Goal: Navigation & Orientation: Find specific page/section

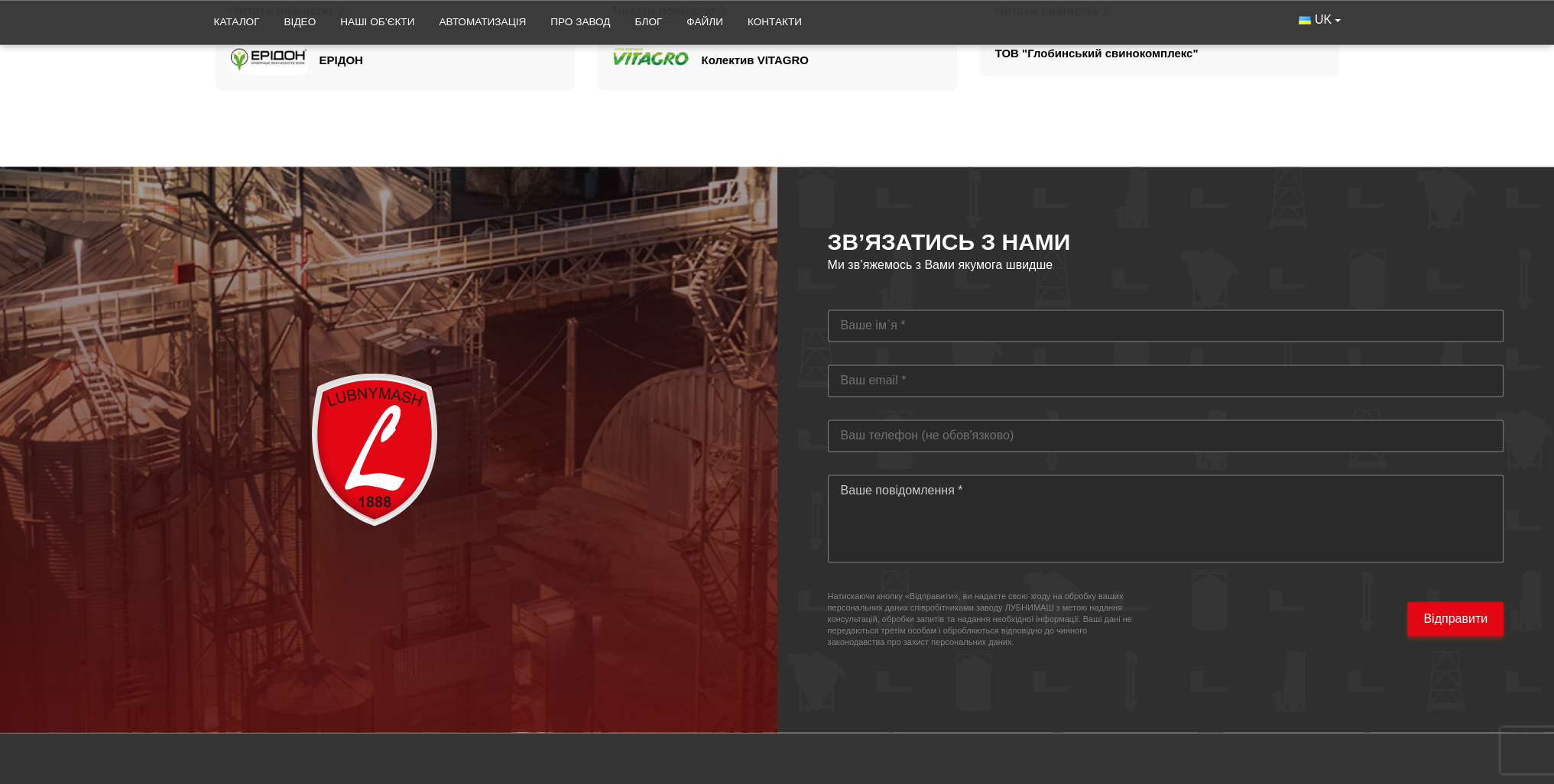
scroll to position [4353, 0]
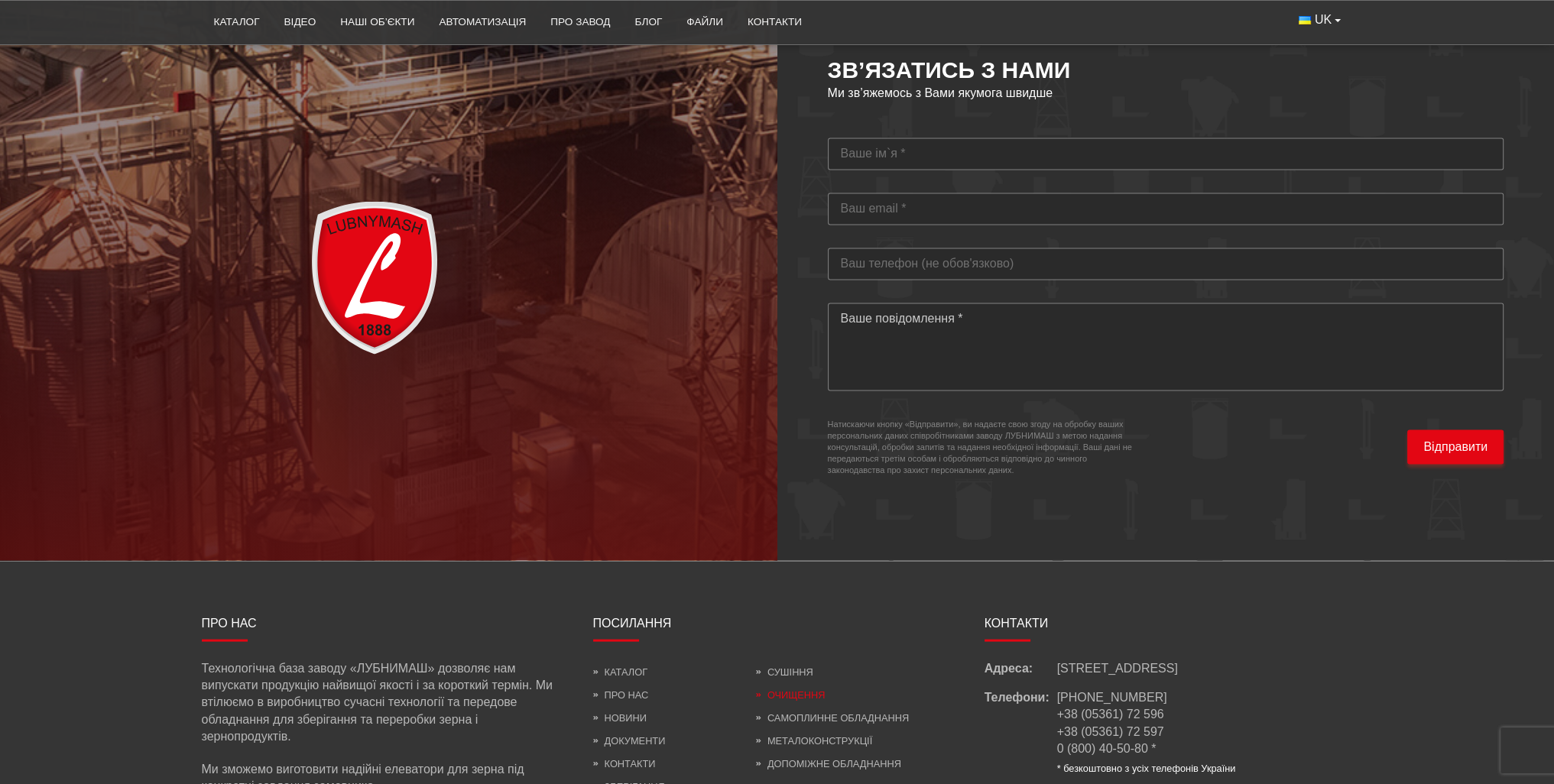
click at [800, 689] on link "Очищення" at bounding box center [790, 695] width 70 height 11
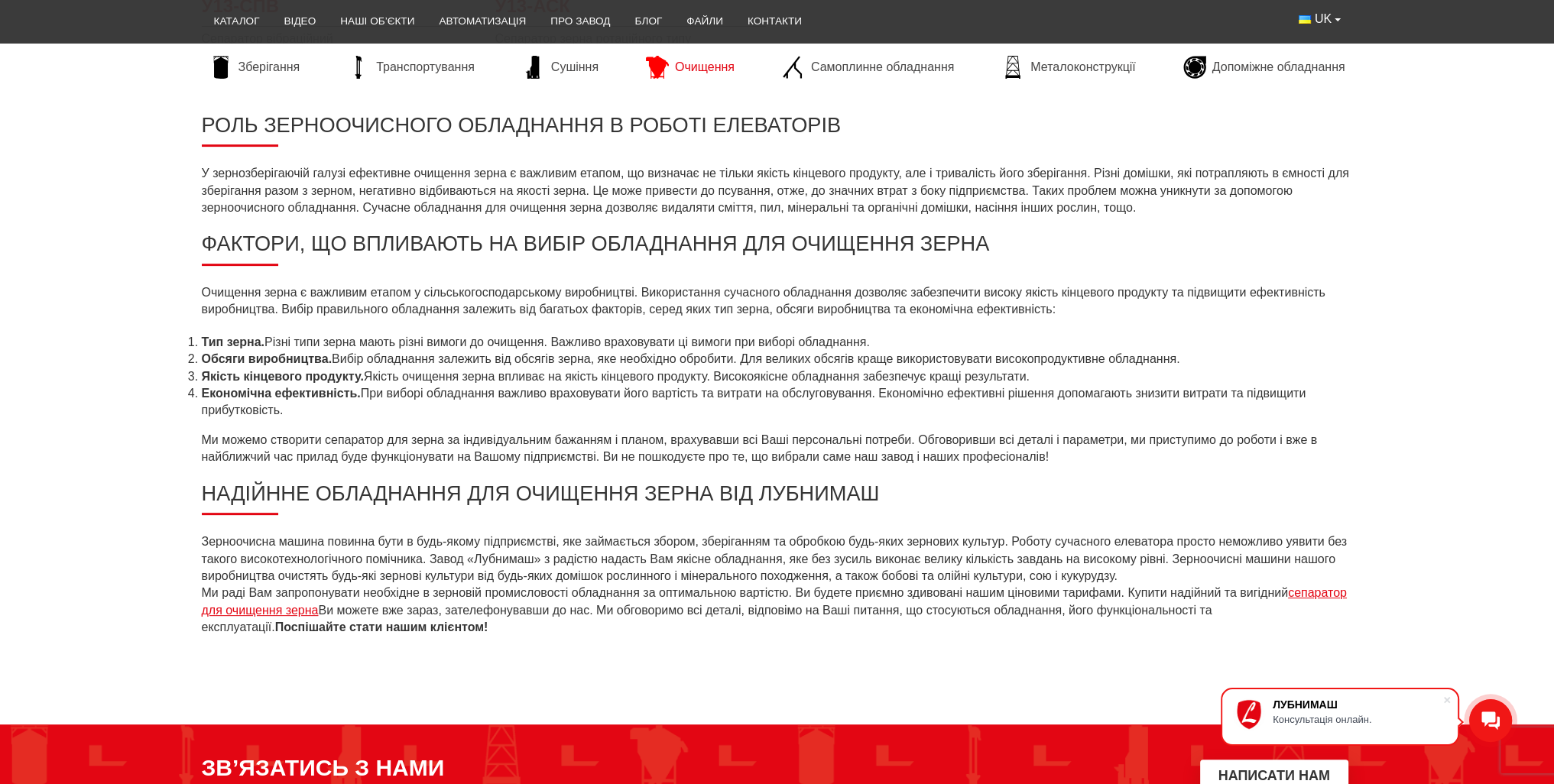
scroll to position [688, 0]
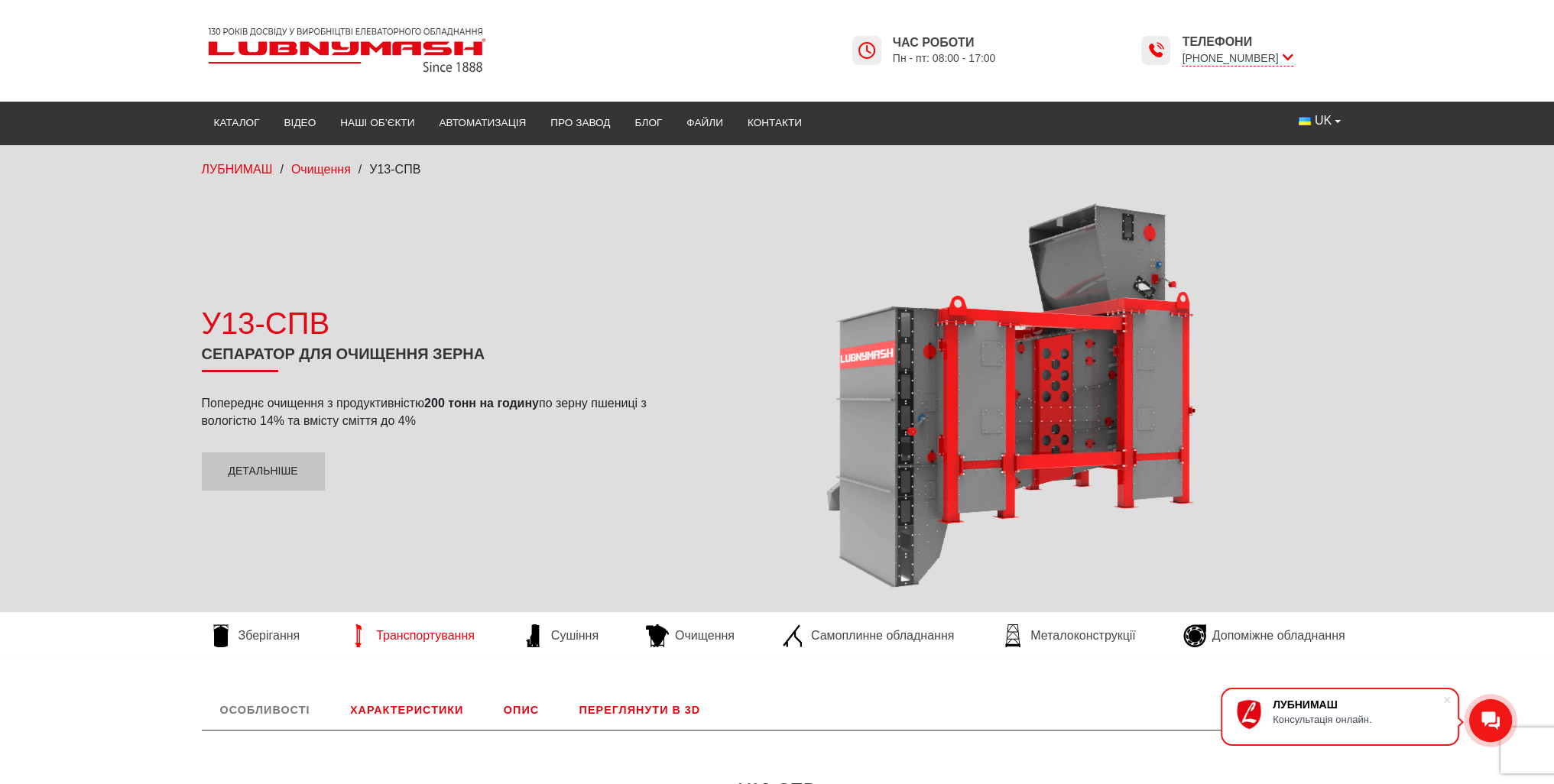
click at [400, 637] on span "Транспортування" at bounding box center [425, 636] width 98 height 17
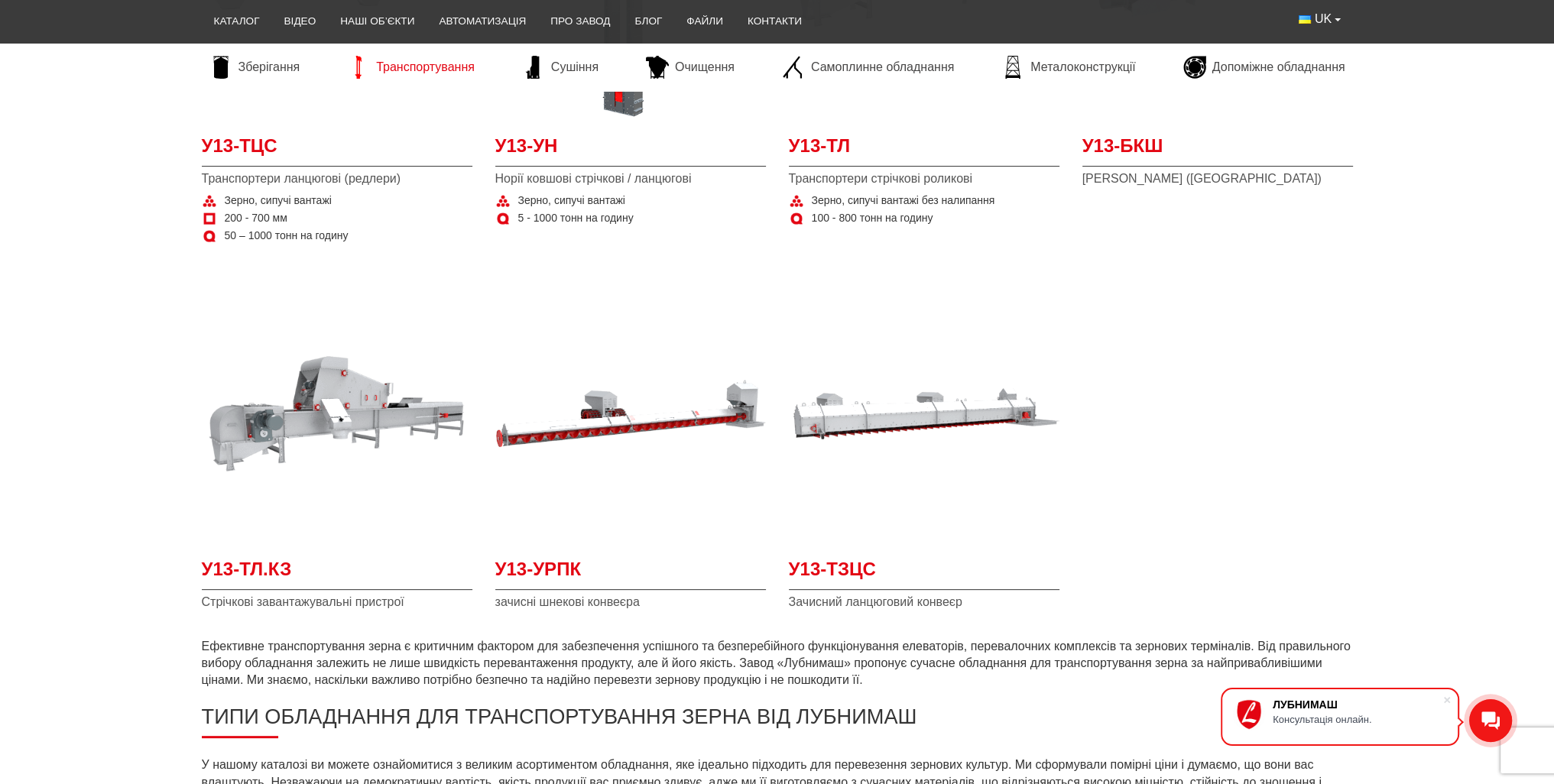
scroll to position [229, 0]
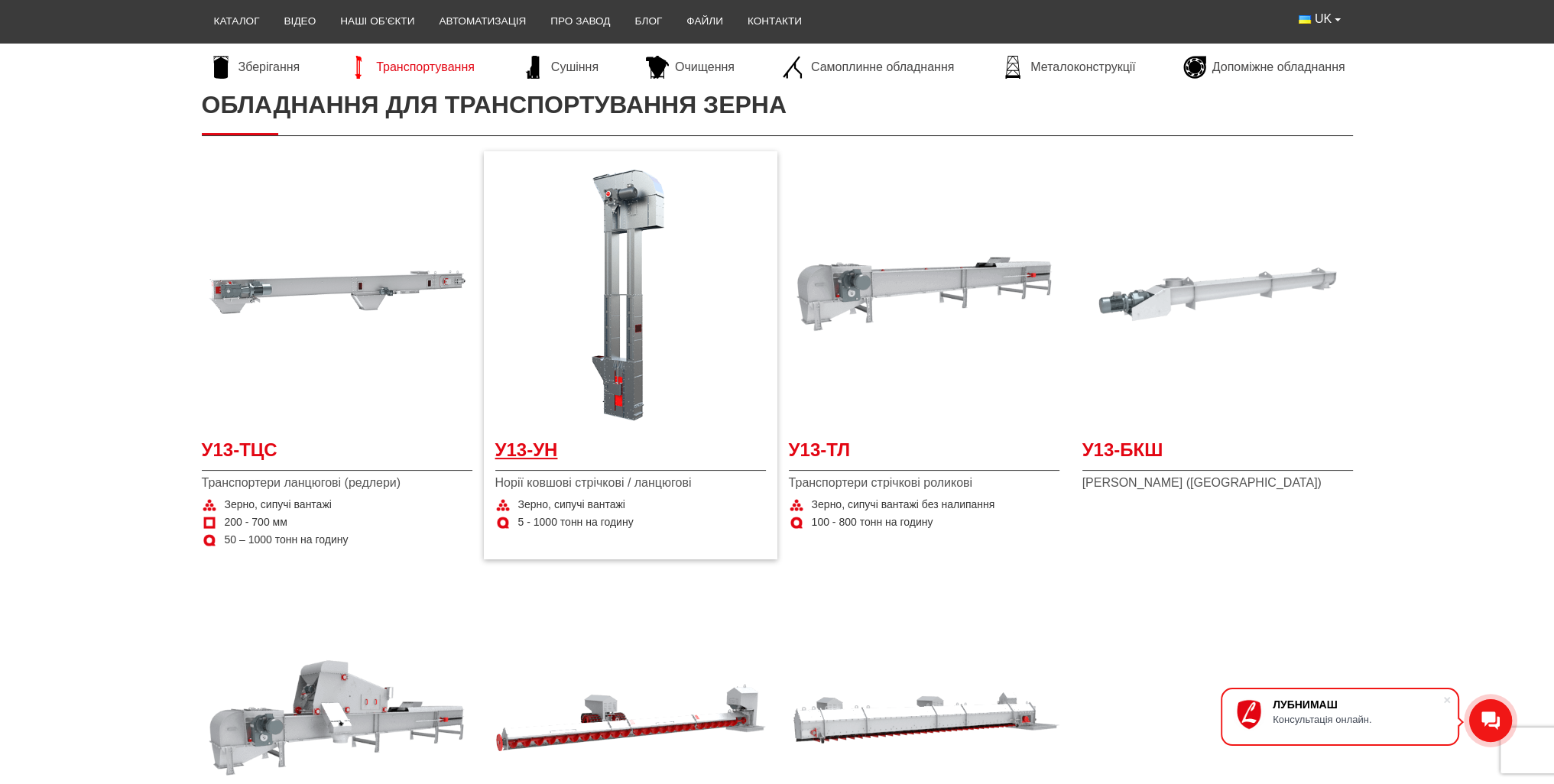
click at [534, 447] on span "У13-УН" at bounding box center [629, 454] width 270 height 34
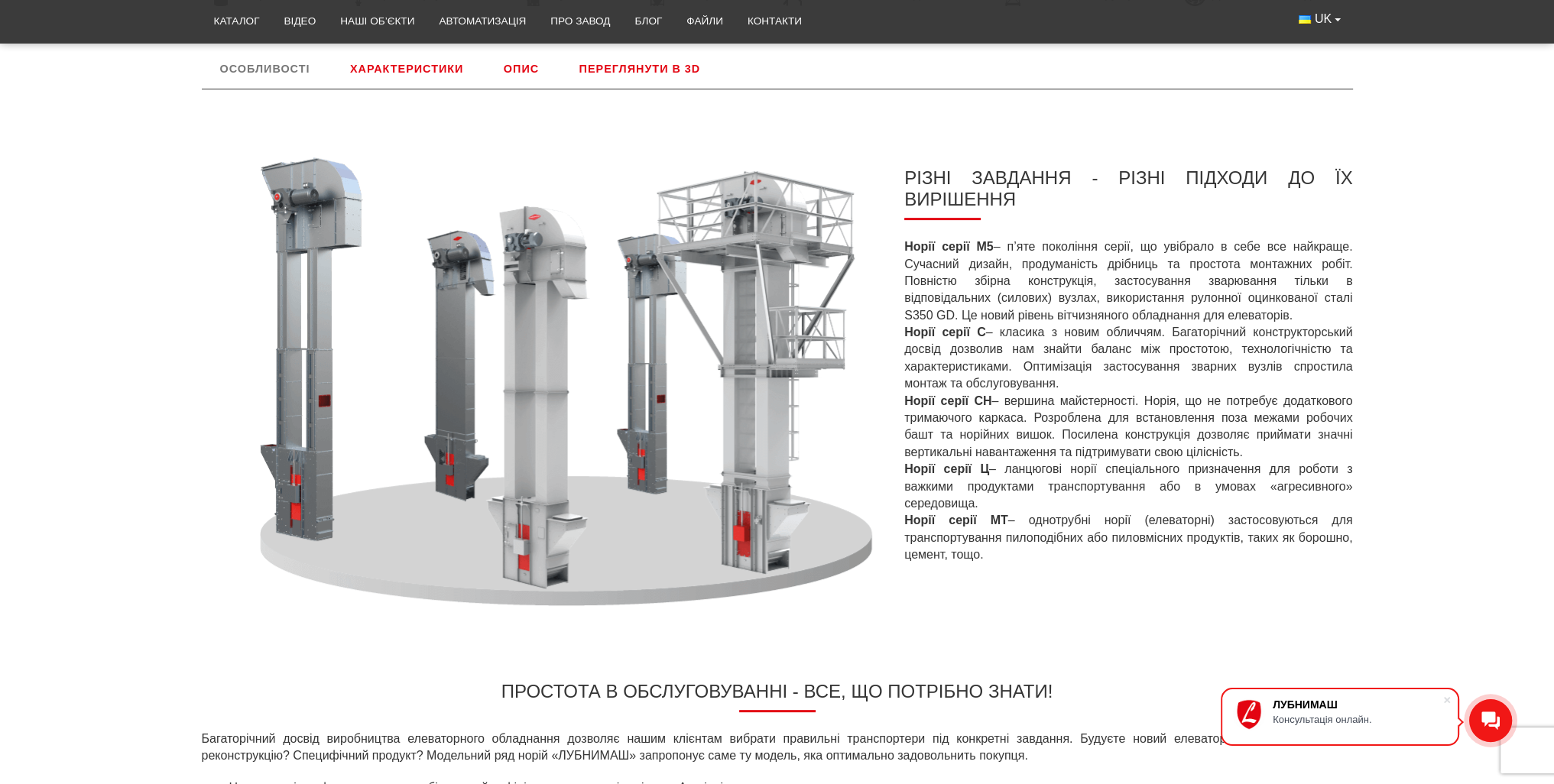
scroll to position [382, 0]
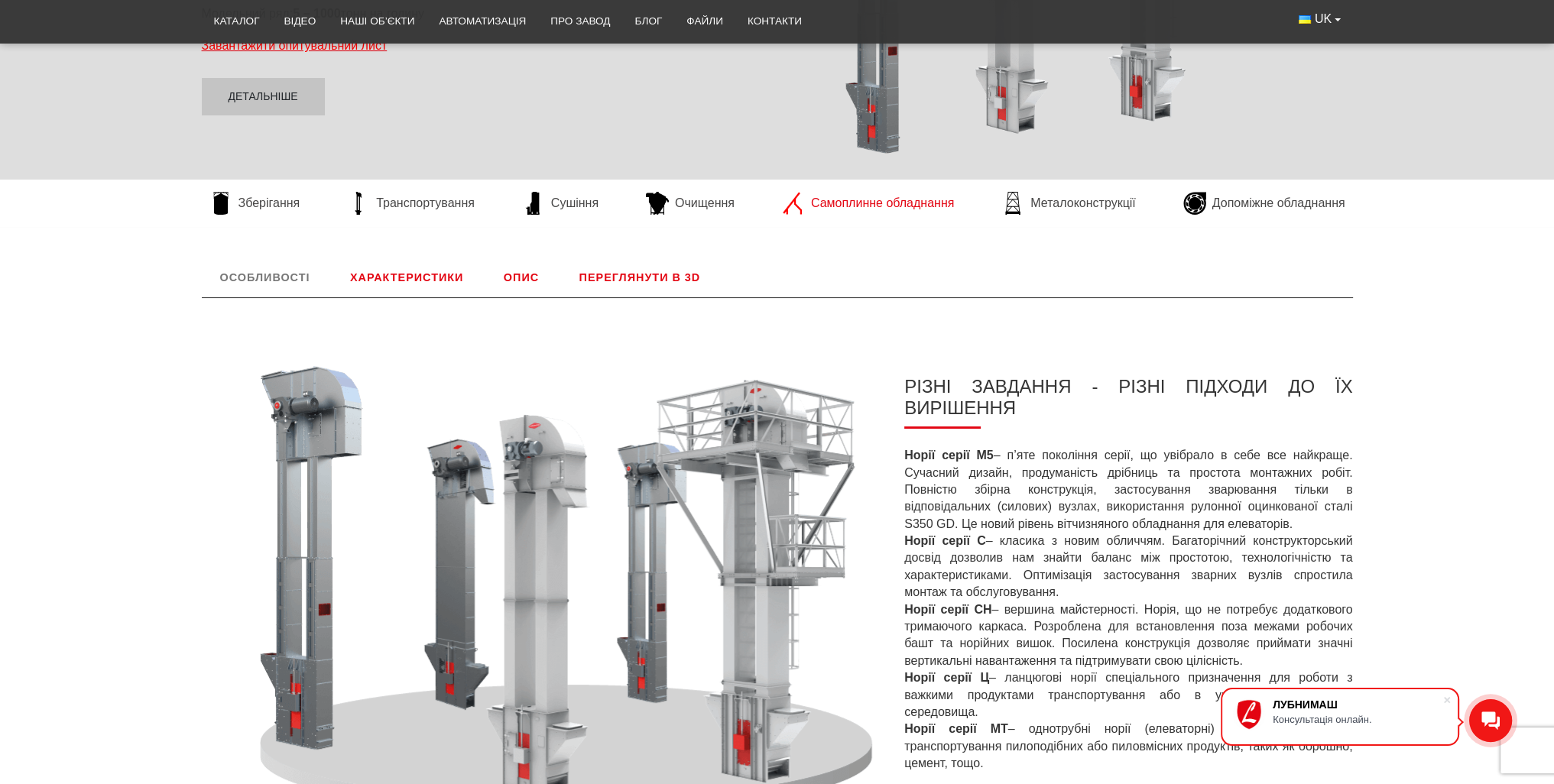
click at [855, 203] on span "Самоплинне обладнання" at bounding box center [882, 203] width 143 height 17
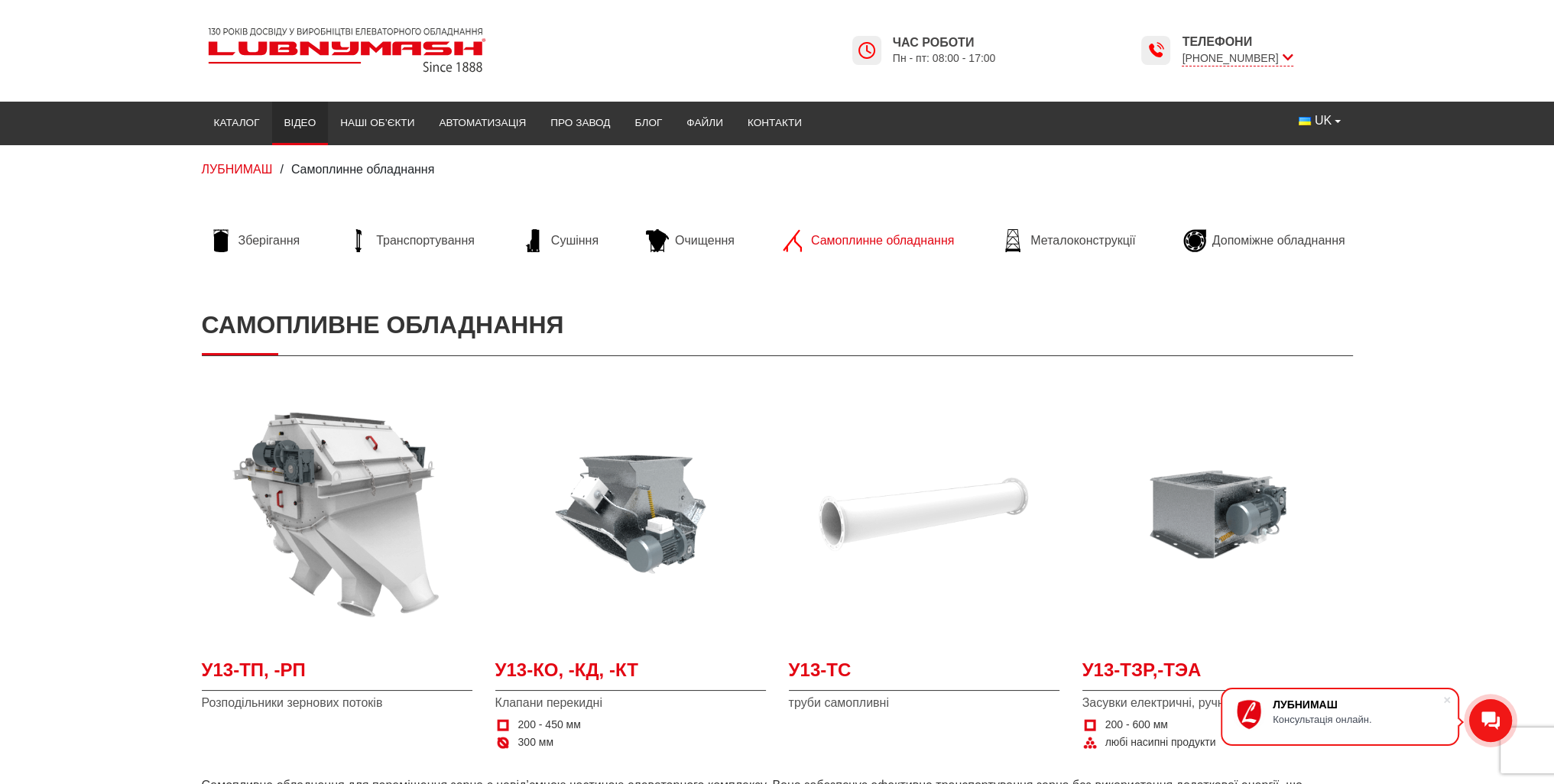
click at [303, 122] on link "Відео" at bounding box center [300, 122] width 57 height 33
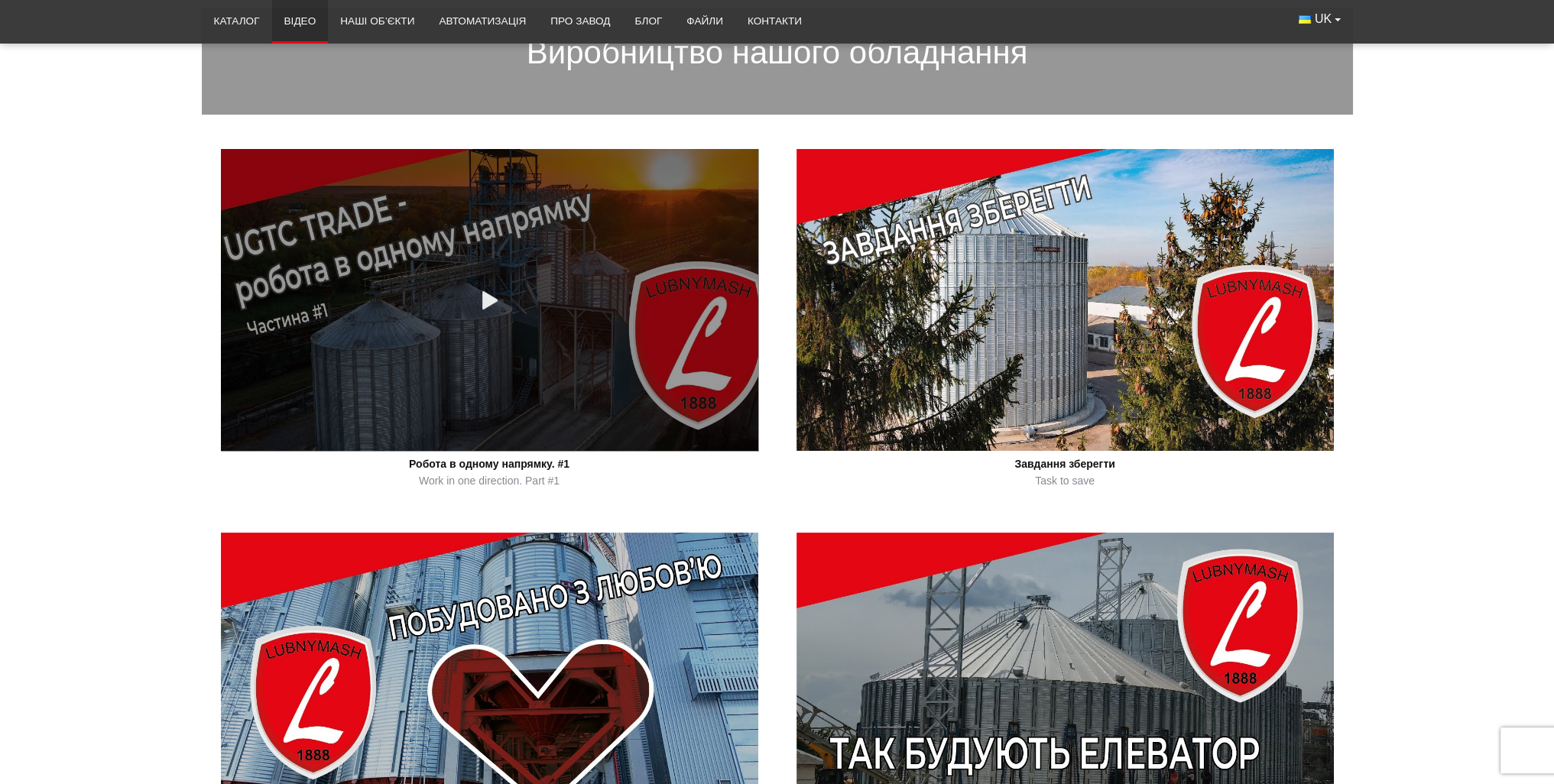
scroll to position [382, 0]
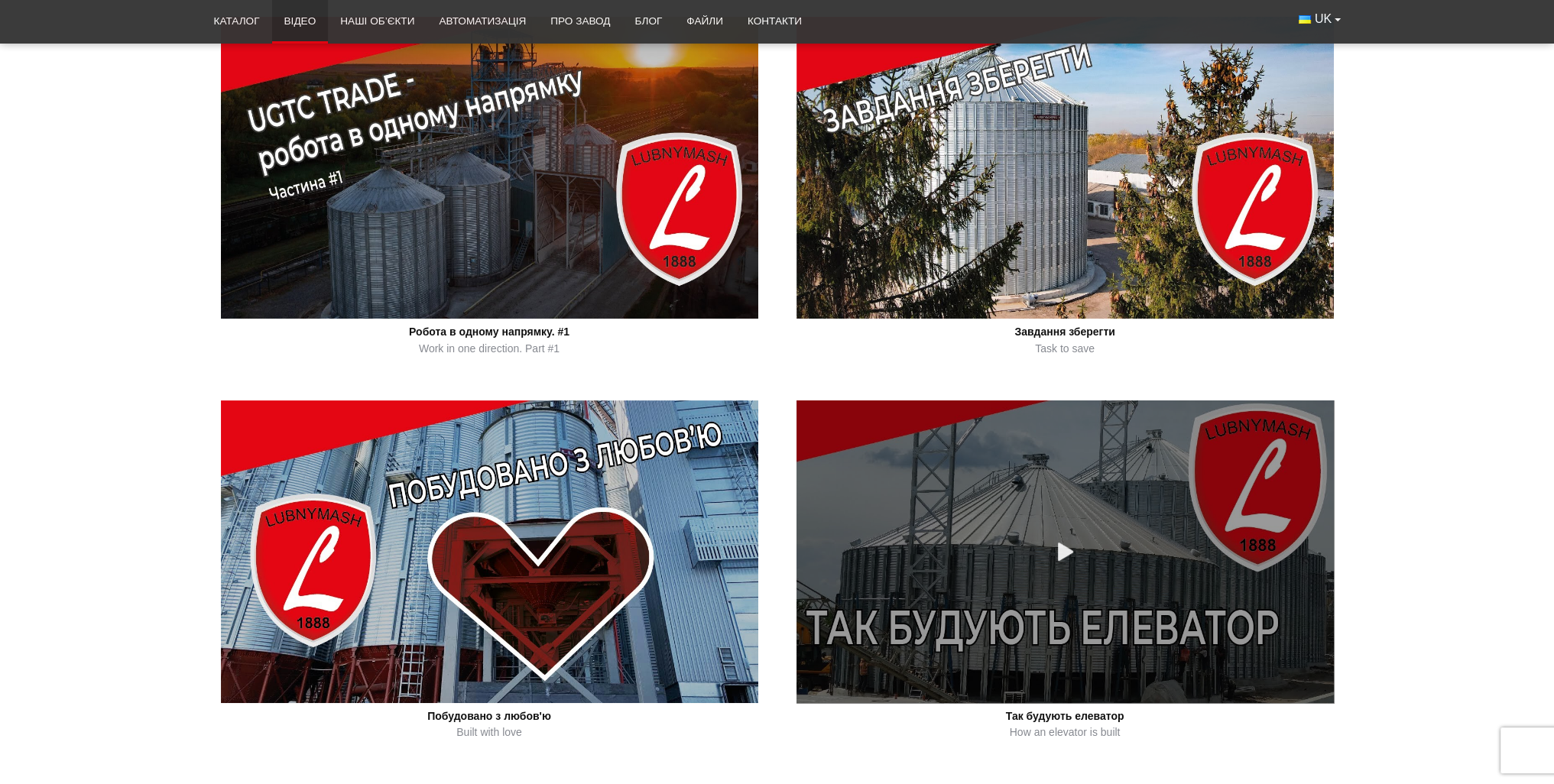
click at [999, 529] on link at bounding box center [1065, 550] width 537 height 302
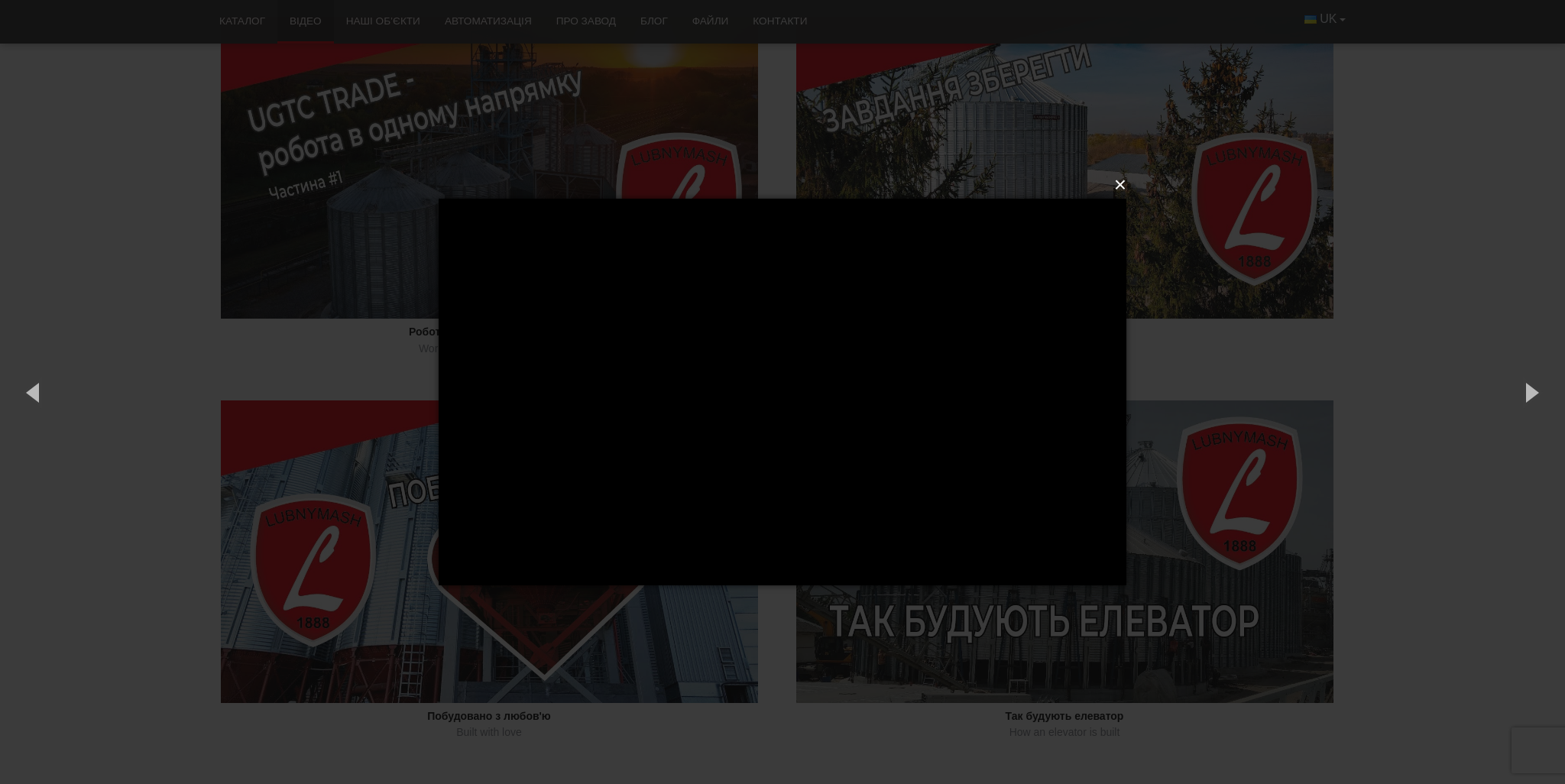
click at [1115, 183] on button "×" at bounding box center [786, 185] width 688 height 33
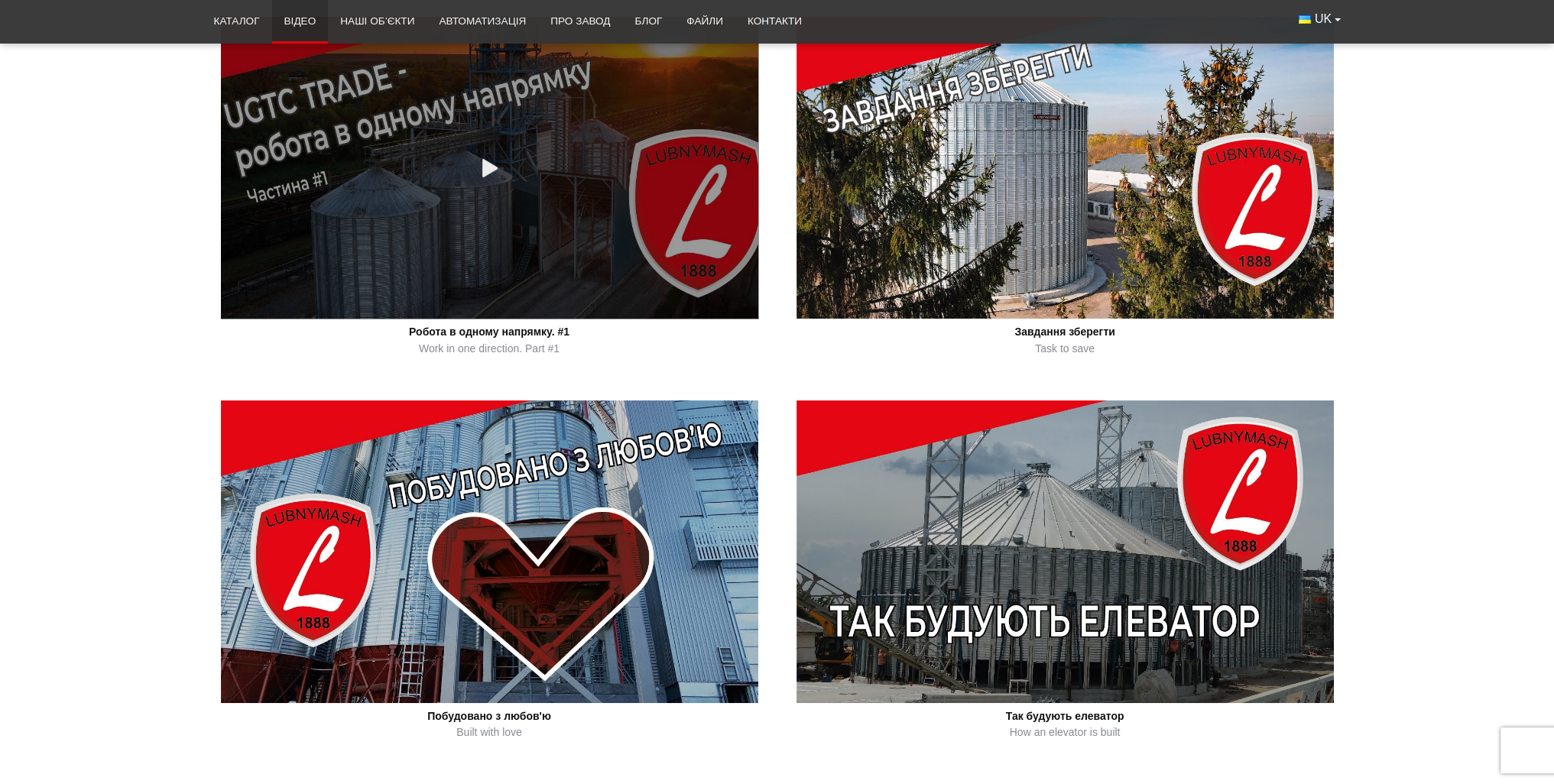
click at [545, 151] on link at bounding box center [489, 167] width 537 height 302
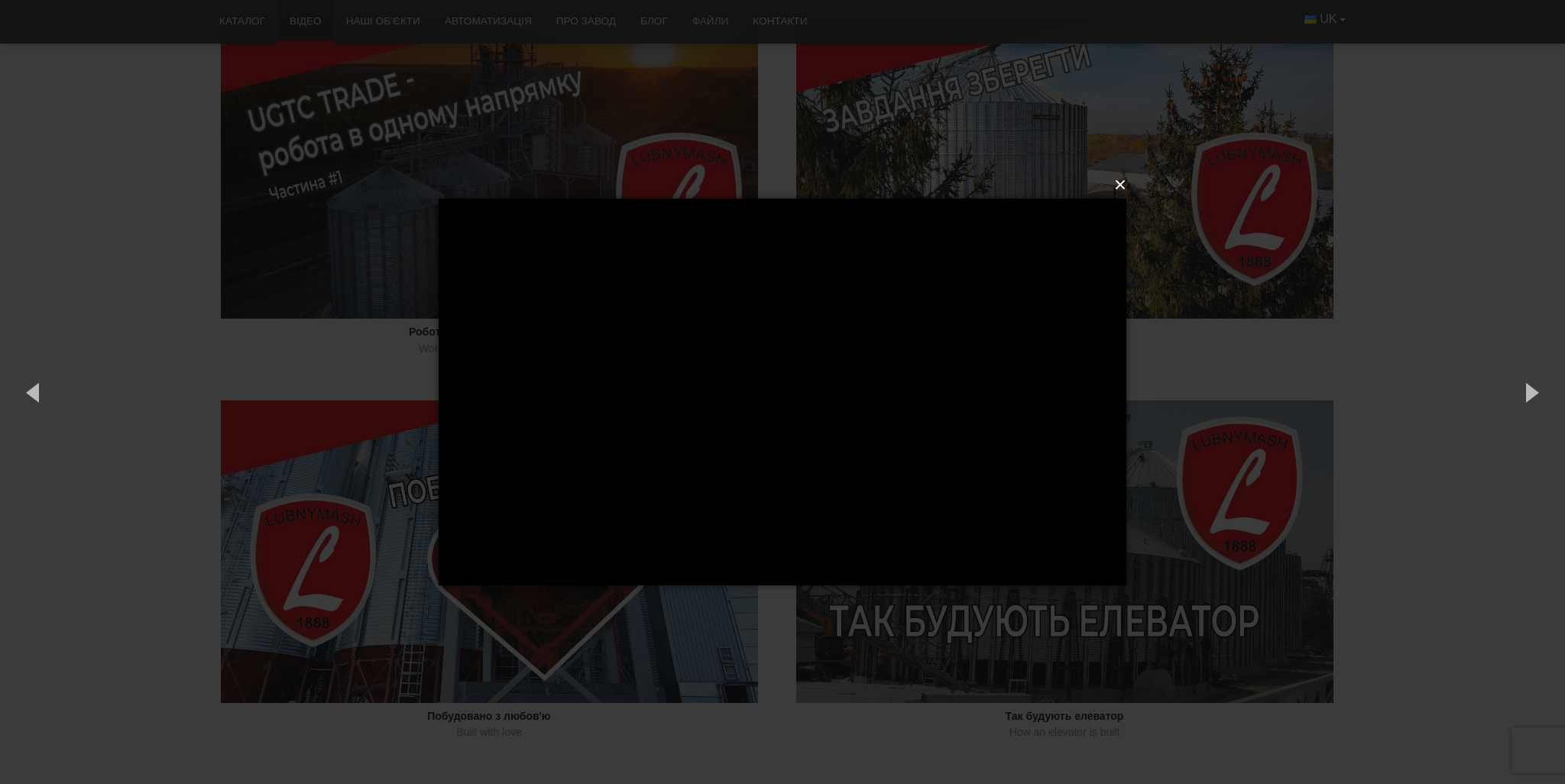
click at [1120, 184] on button "×" at bounding box center [786, 185] width 688 height 33
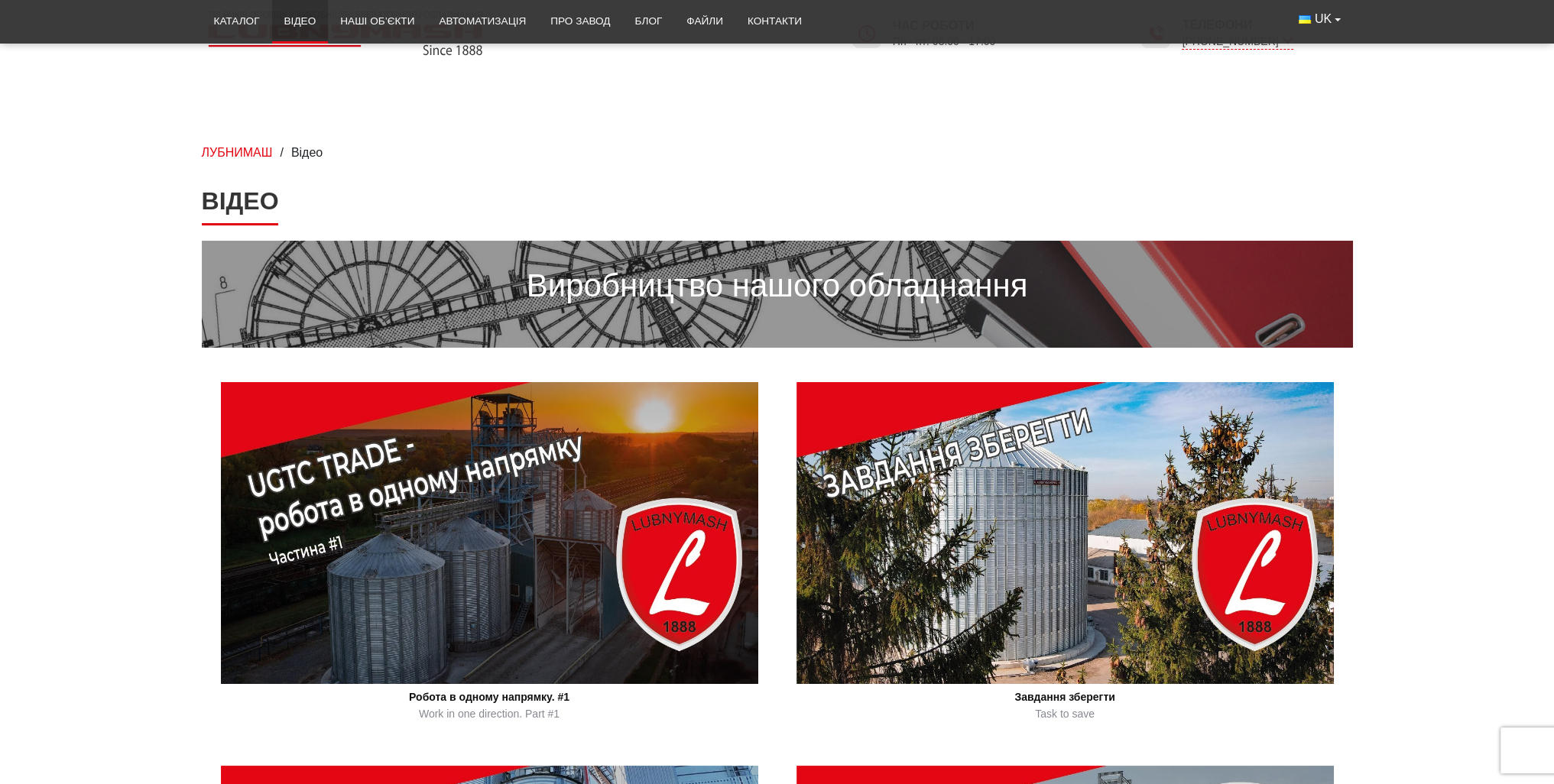
scroll to position [0, 0]
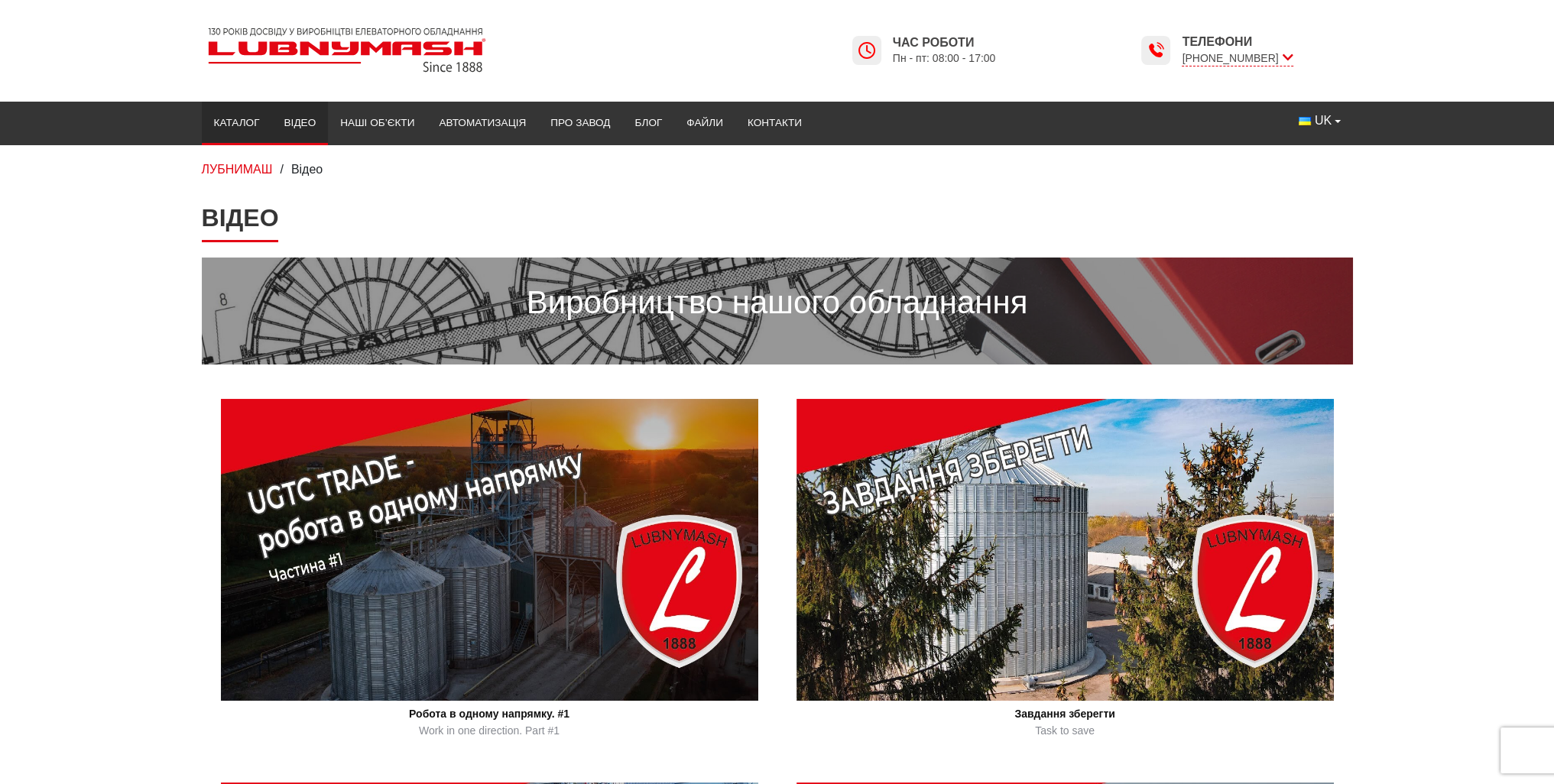
click at [227, 117] on link "Каталог" at bounding box center [237, 122] width 71 height 33
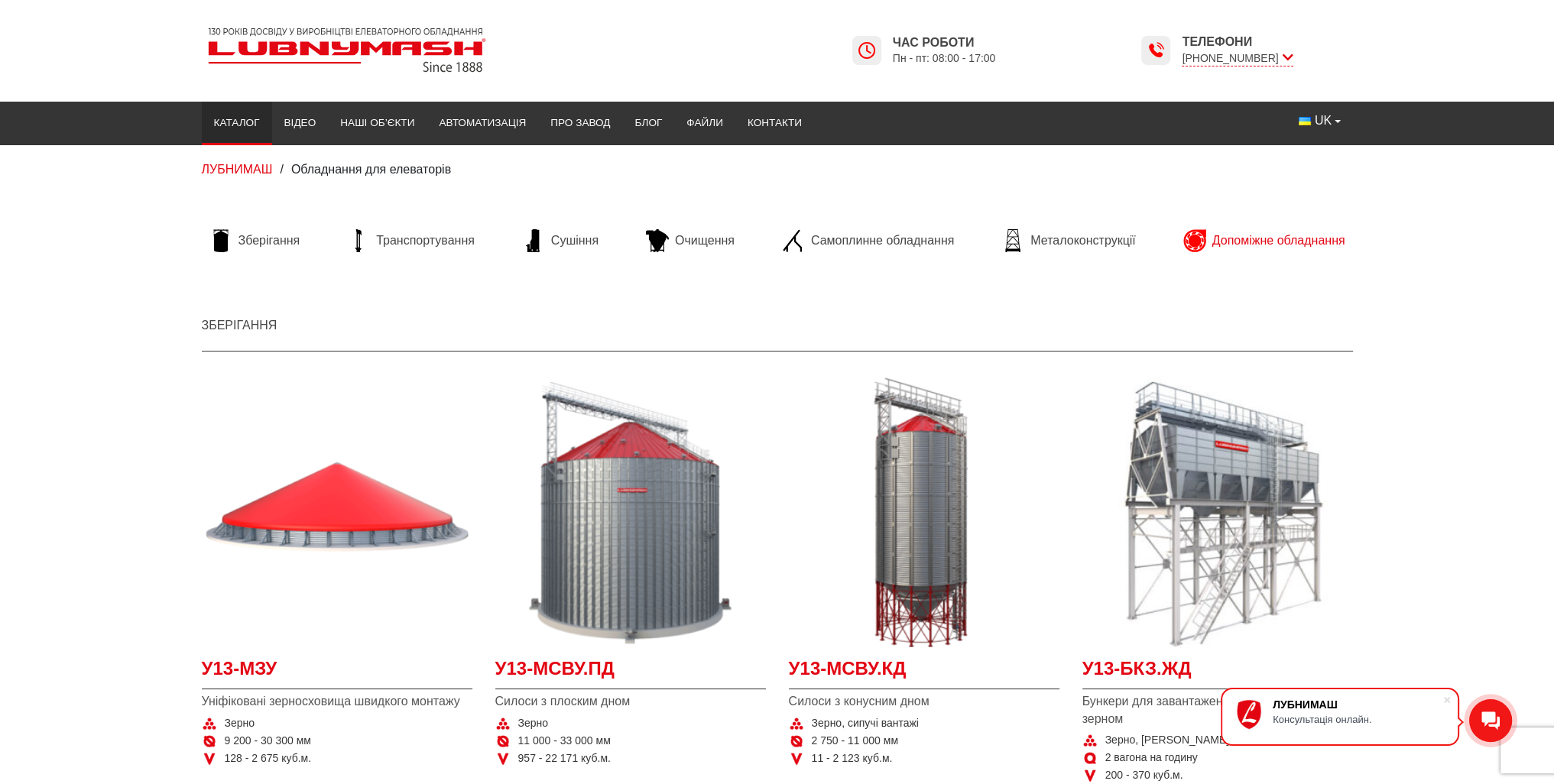
click at [1263, 244] on span "Допоміжне обладнання" at bounding box center [1278, 240] width 133 height 17
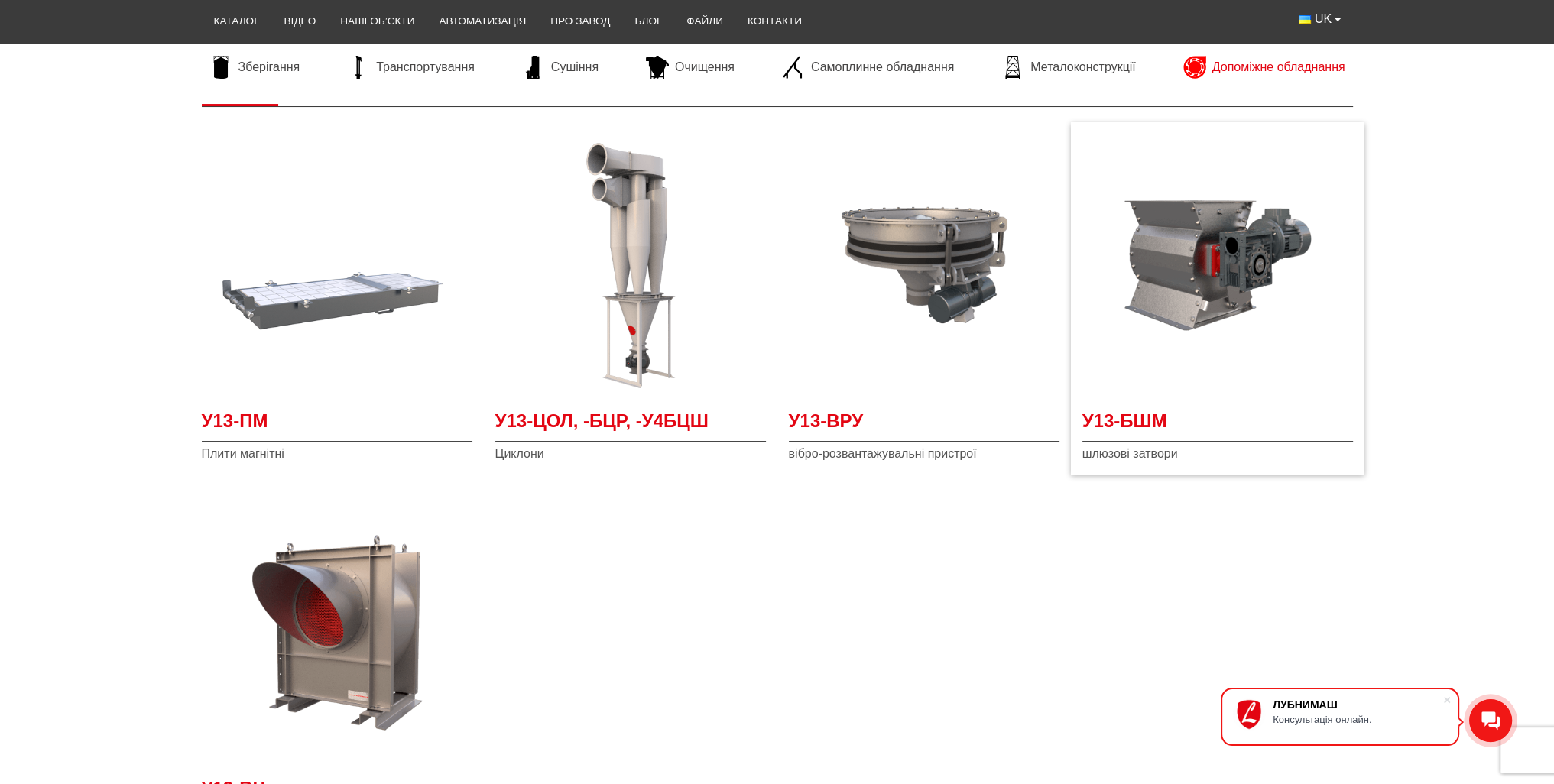
scroll to position [153, 0]
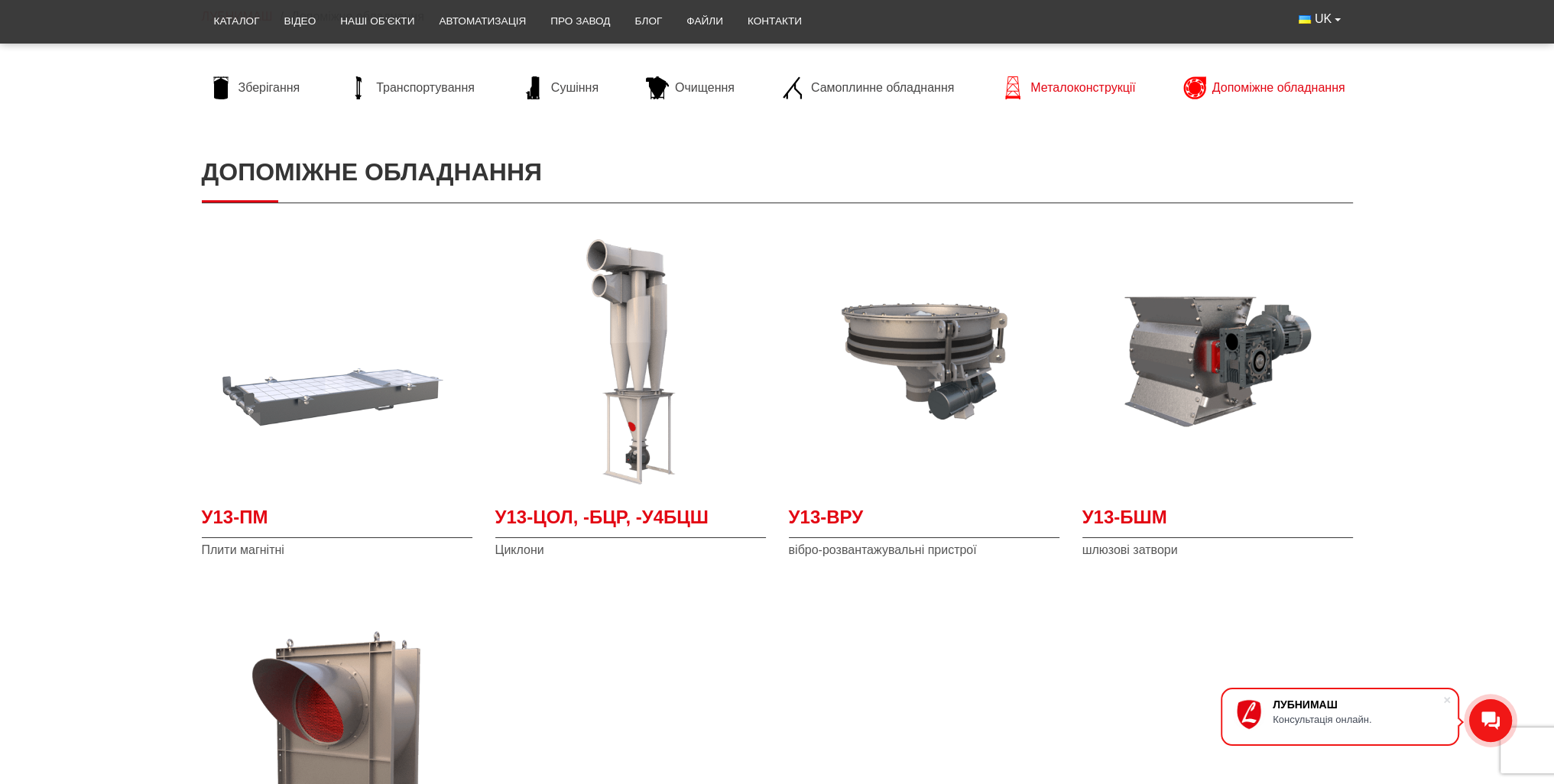
click at [1093, 84] on span "Металоконструкції" at bounding box center [1082, 88] width 105 height 17
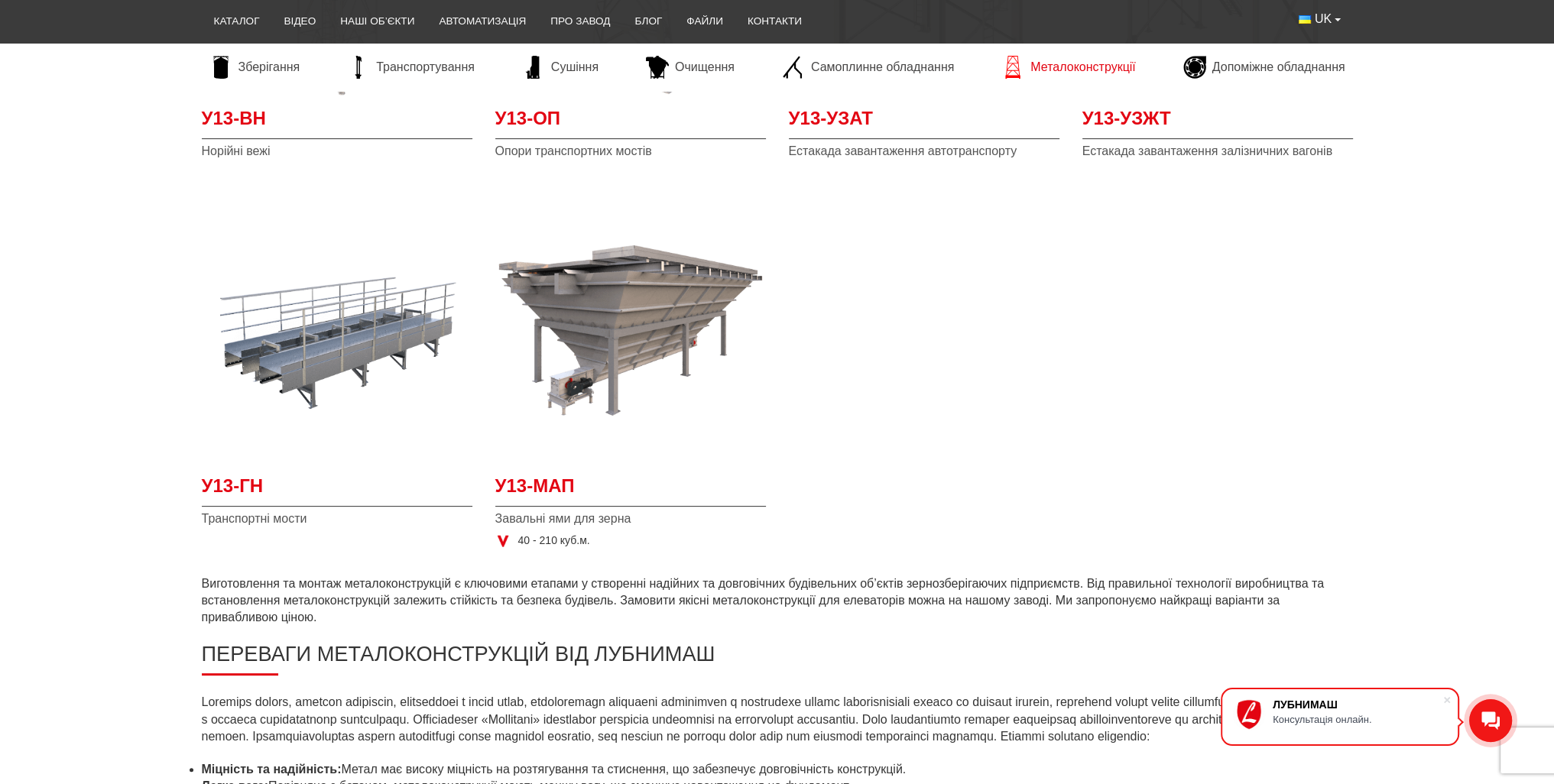
scroll to position [534, 0]
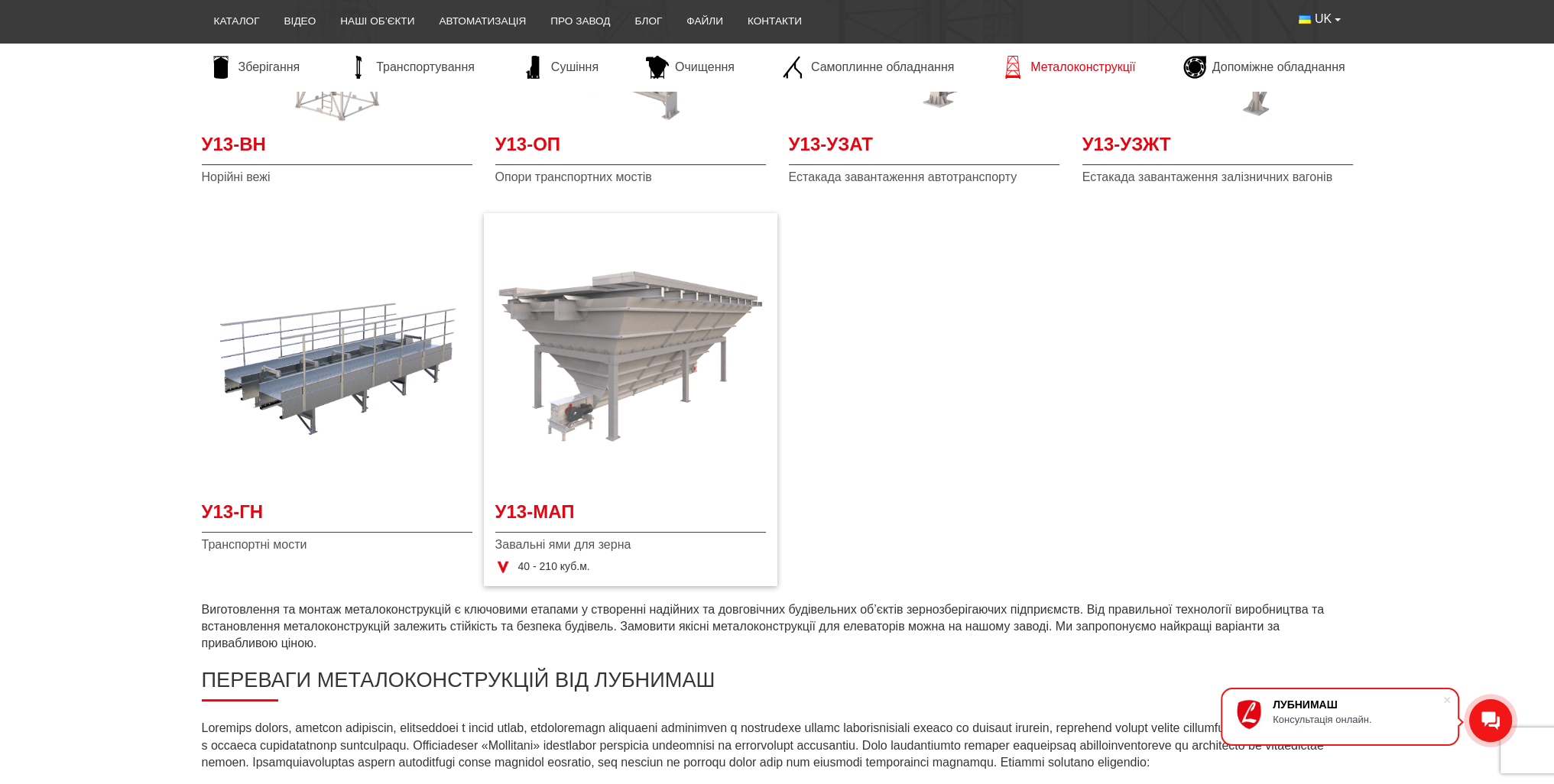
click at [630, 352] on img at bounding box center [629, 355] width 270 height 270
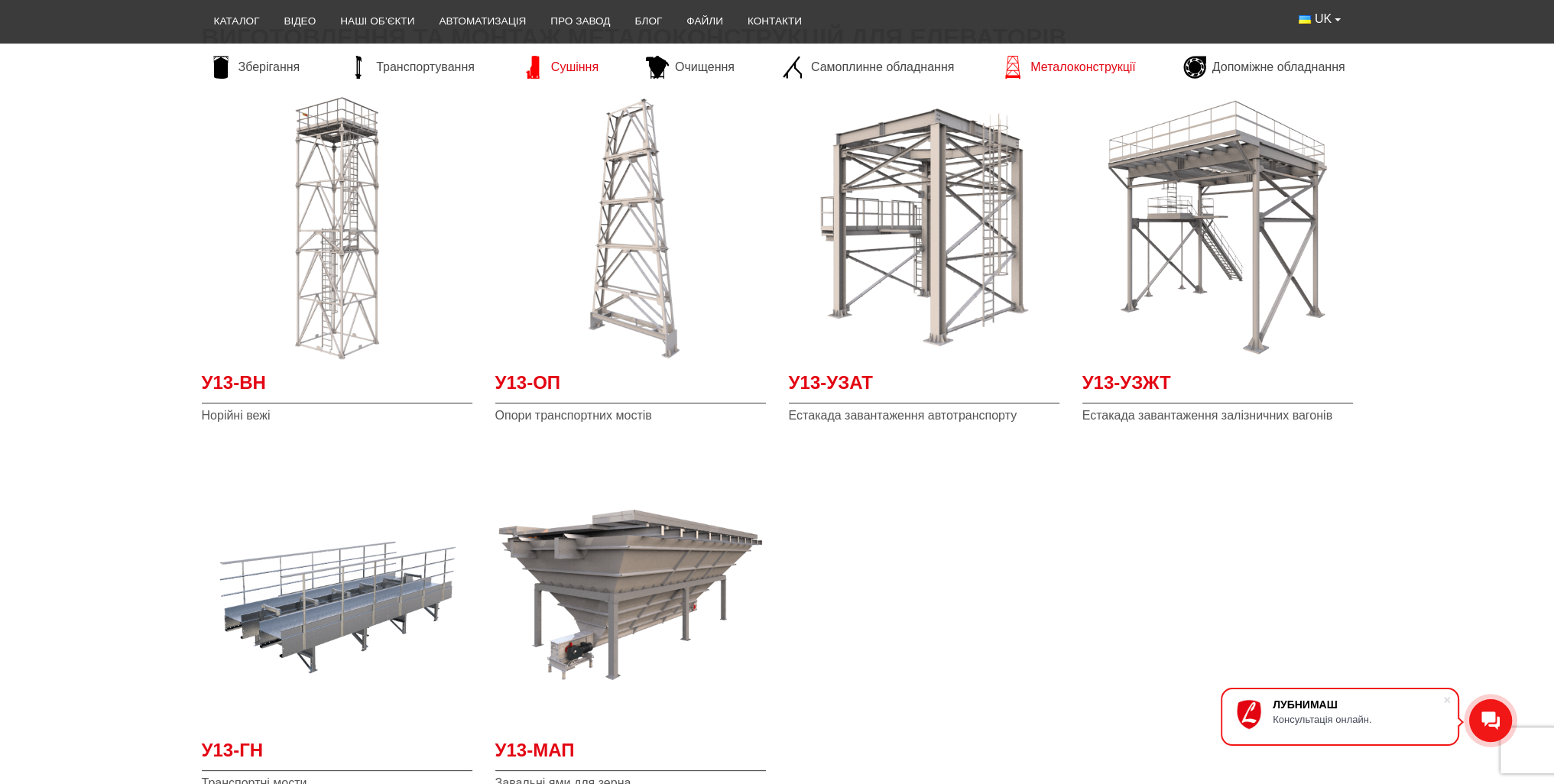
scroll to position [1523, 0]
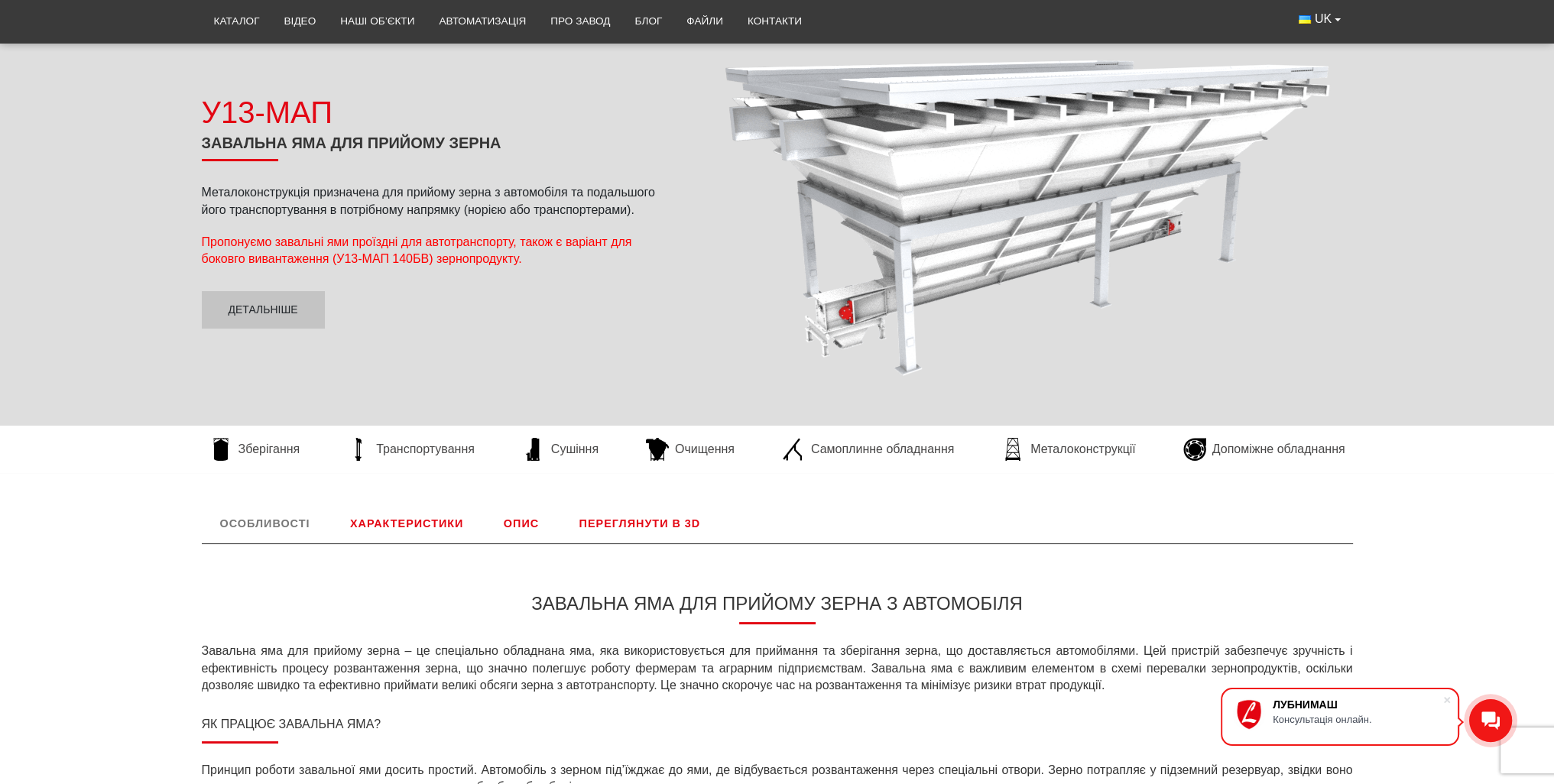
scroll to position [382, 0]
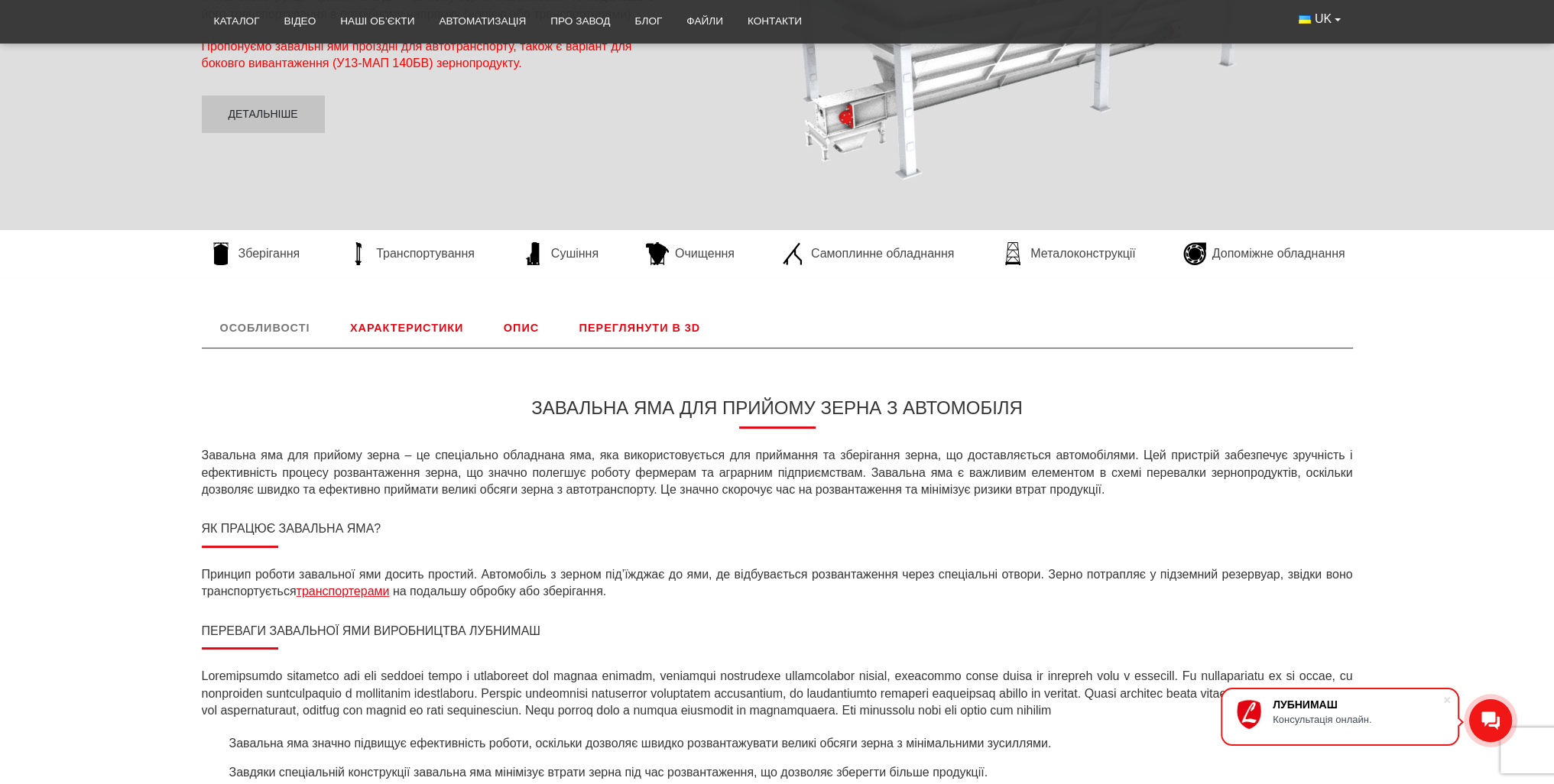
click at [649, 328] on link "Переглянути в 3D" at bounding box center [640, 328] width 158 height 40
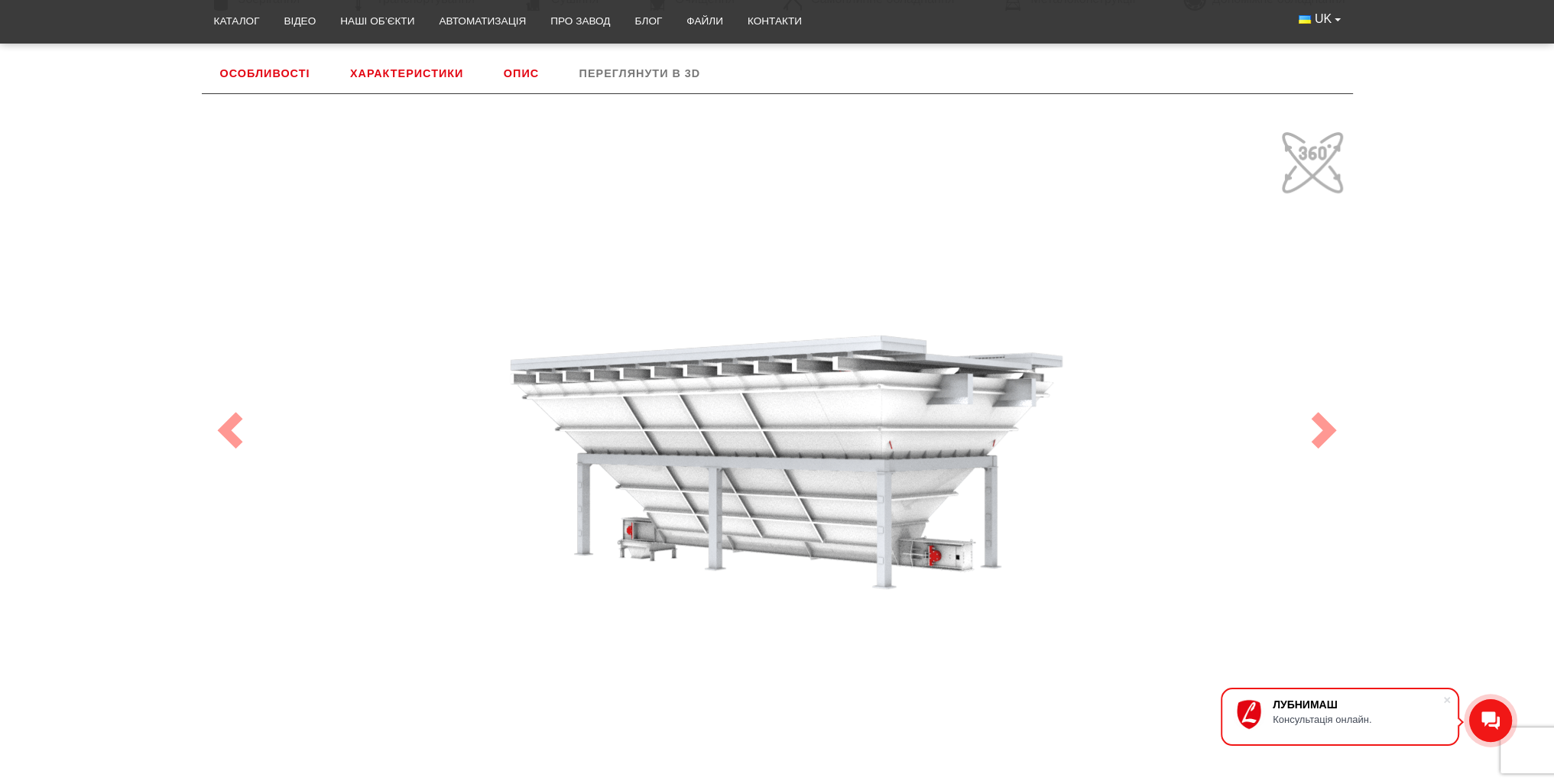
drag, startPoint x: 917, startPoint y: 419, endPoint x: 846, endPoint y: 327, distance: 116.2
click at [846, 327] on div "100" at bounding box center [777, 430] width 1146 height 611
click at [1331, 433] on span at bounding box center [1324, 431] width 37 height 37
click at [1315, 434] on span at bounding box center [1324, 431] width 37 height 37
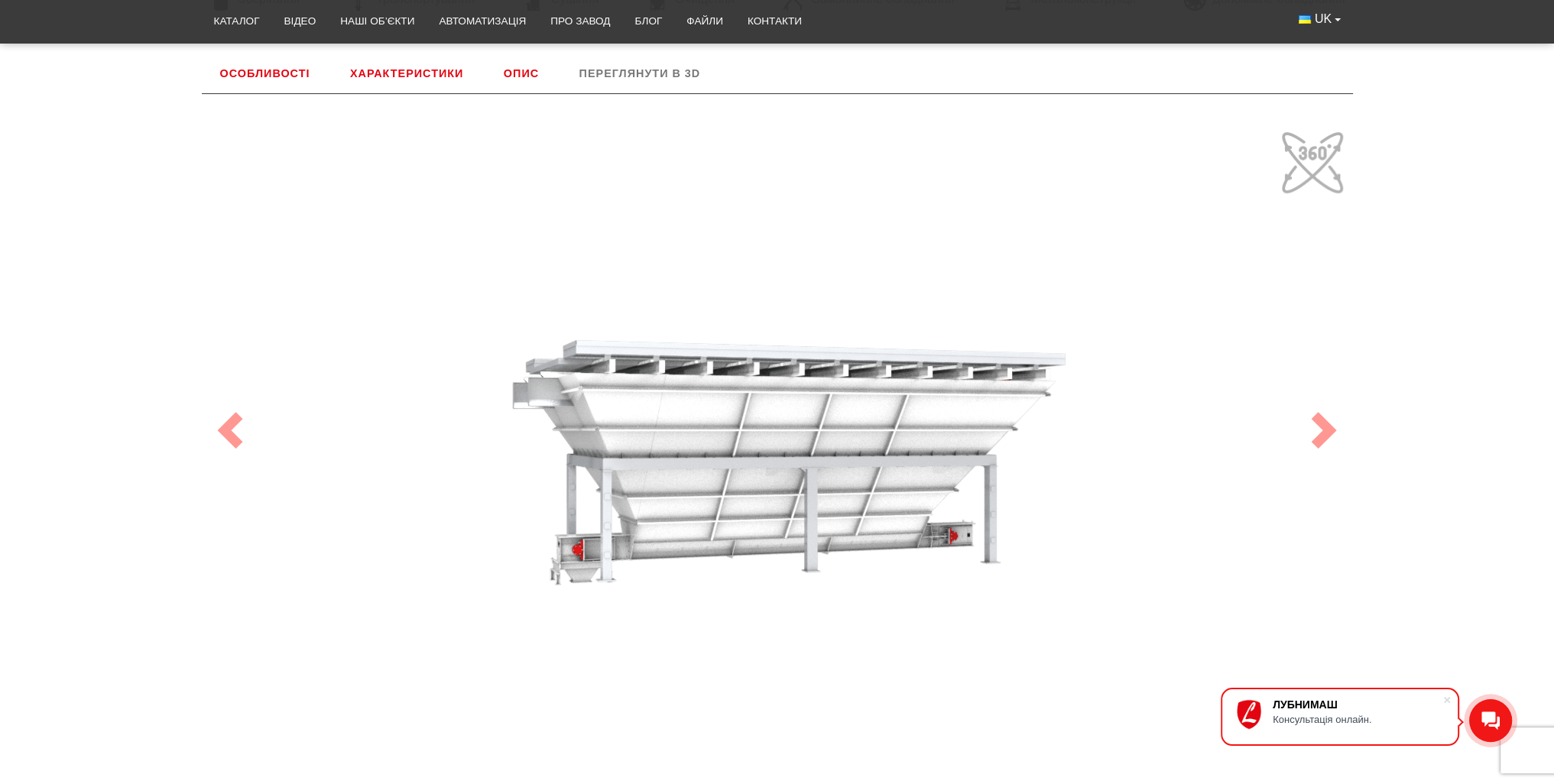
drag, startPoint x: 932, startPoint y: 408, endPoint x: 988, endPoint y: 300, distance: 121.7
click at [988, 300] on div "100" at bounding box center [777, 430] width 1146 height 611
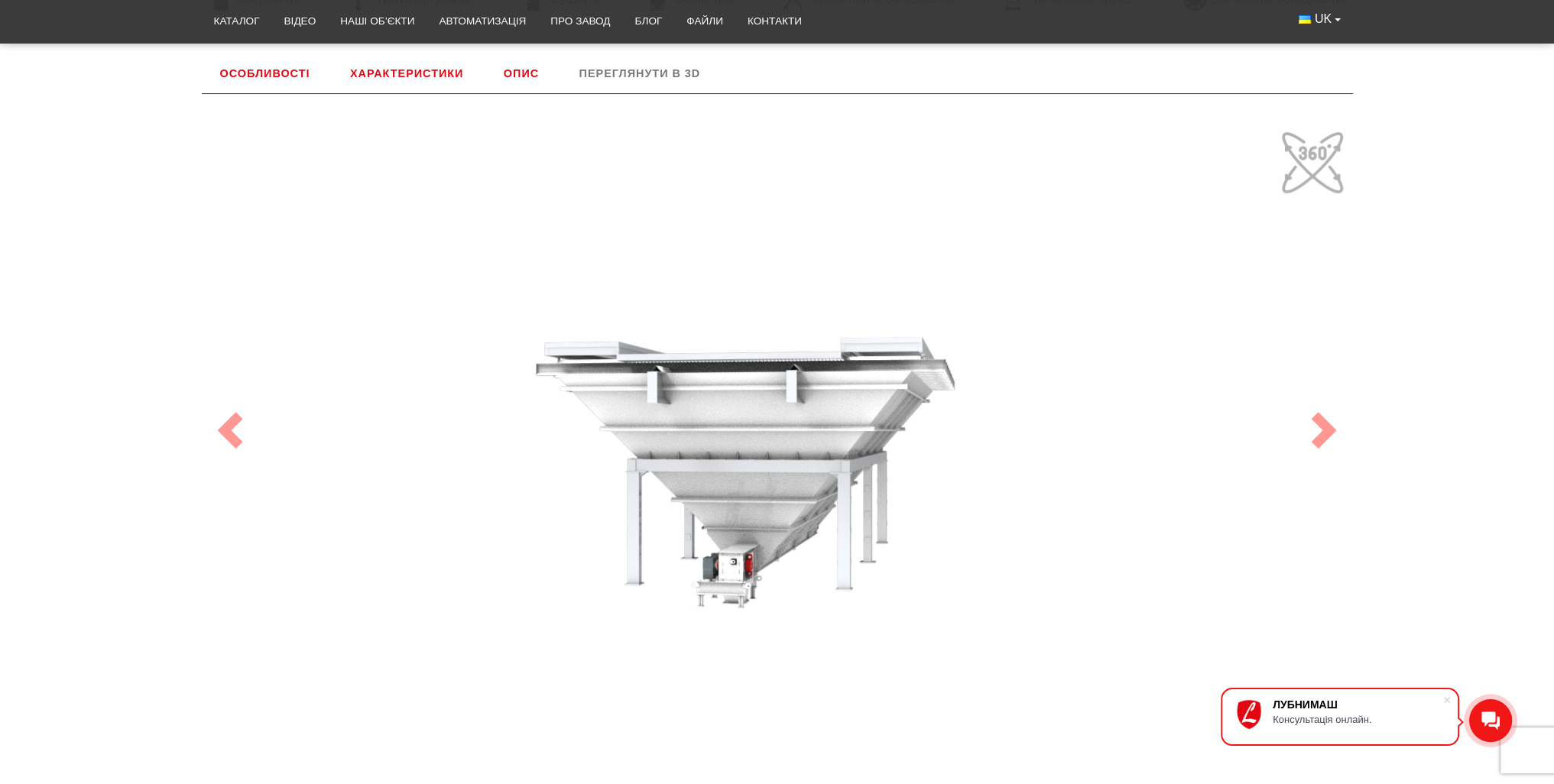
drag, startPoint x: 881, startPoint y: 419, endPoint x: 858, endPoint y: 361, distance: 62.4
click at [911, 376] on div "100" at bounding box center [777, 430] width 1146 height 611
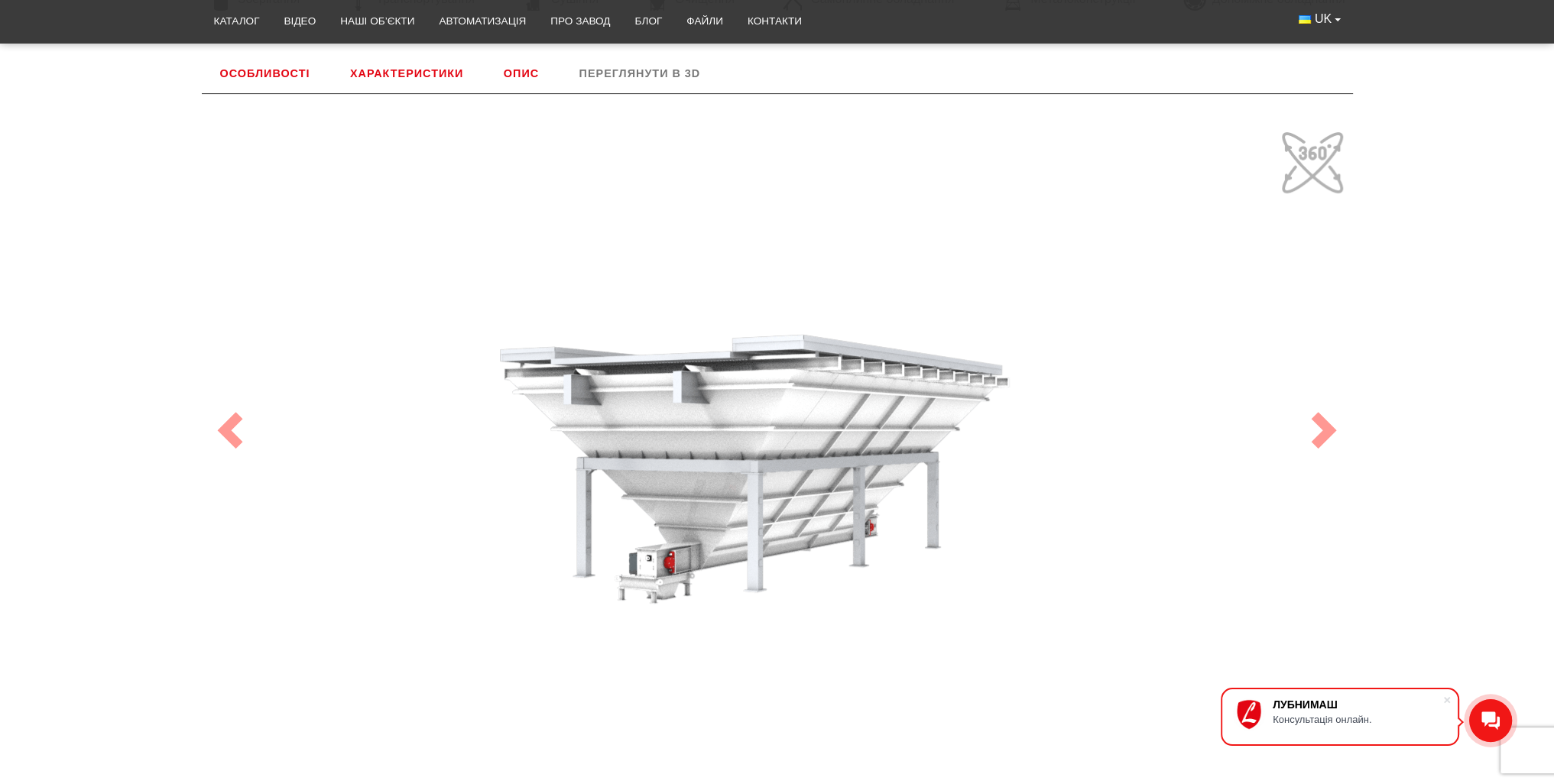
drag, startPoint x: 858, startPoint y: 361, endPoint x: 879, endPoint y: 363, distance: 21.1
click at [858, 361] on div "100" at bounding box center [777, 430] width 1146 height 611
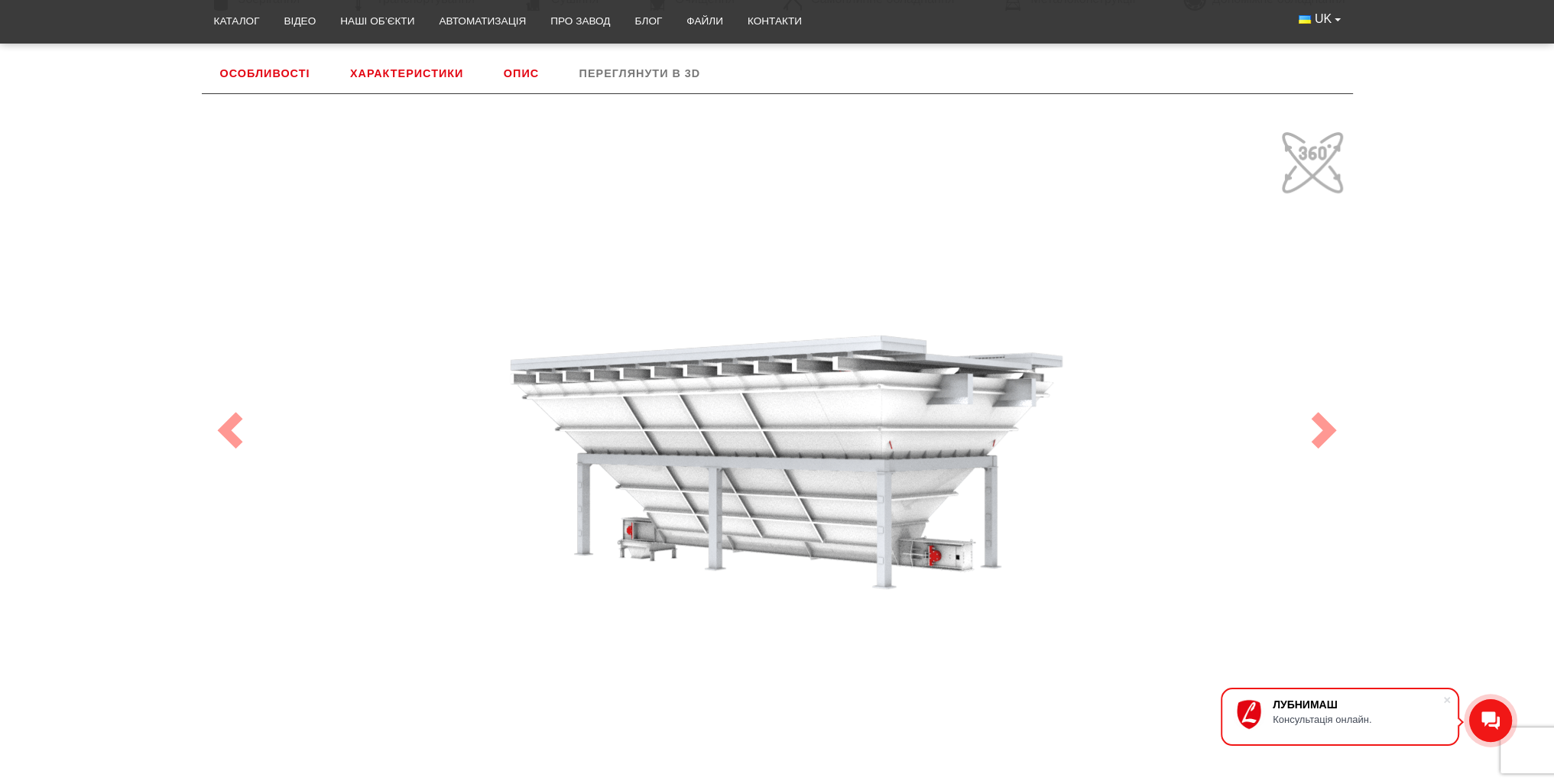
drag, startPoint x: 896, startPoint y: 385, endPoint x: 820, endPoint y: 386, distance: 76.0
click at [793, 374] on div "100" at bounding box center [777, 430] width 1146 height 611
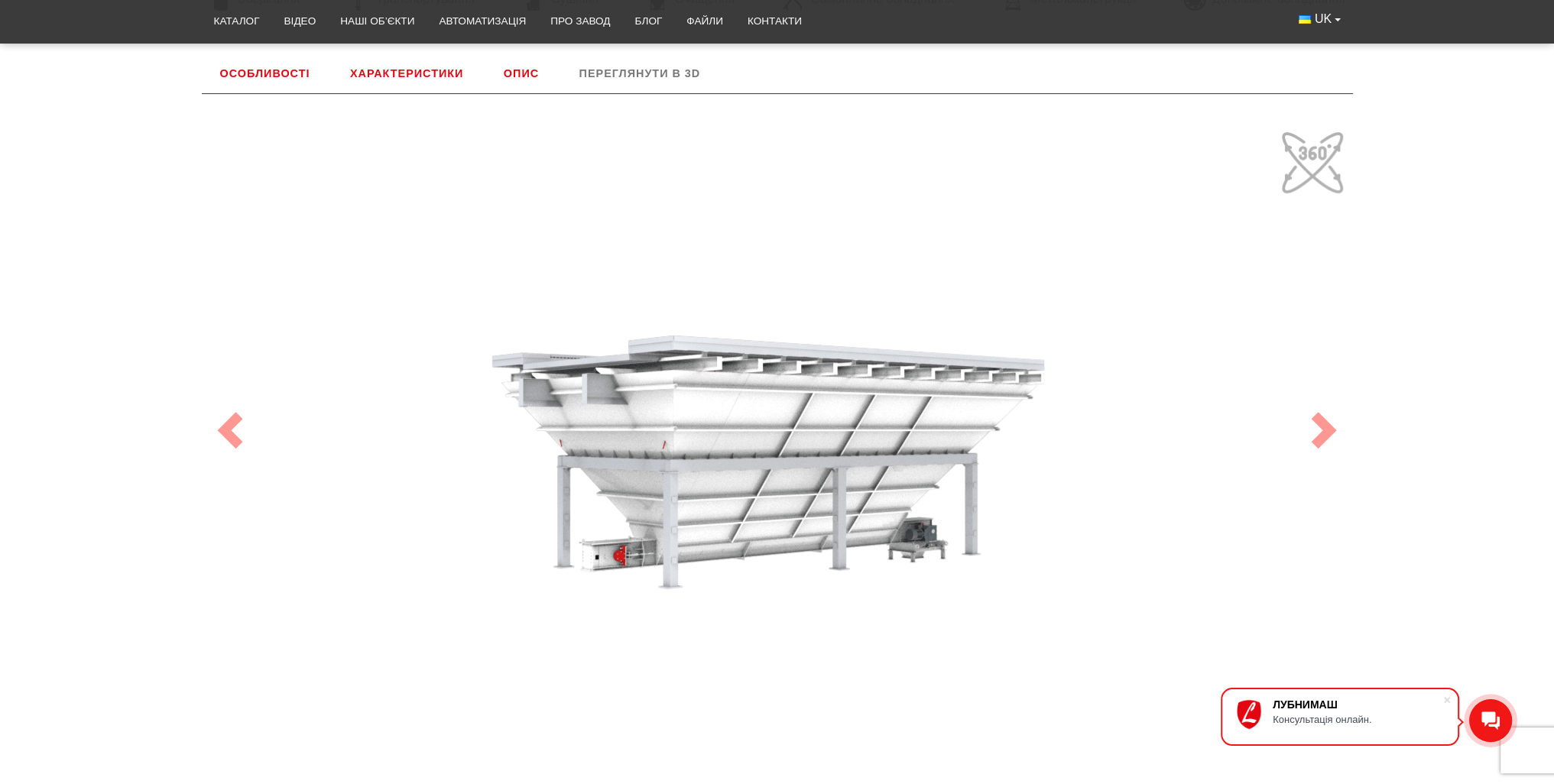
drag, startPoint x: 856, startPoint y: 408, endPoint x: 789, endPoint y: 387, distance: 70.2
click at [785, 391] on div "100" at bounding box center [777, 430] width 1146 height 611
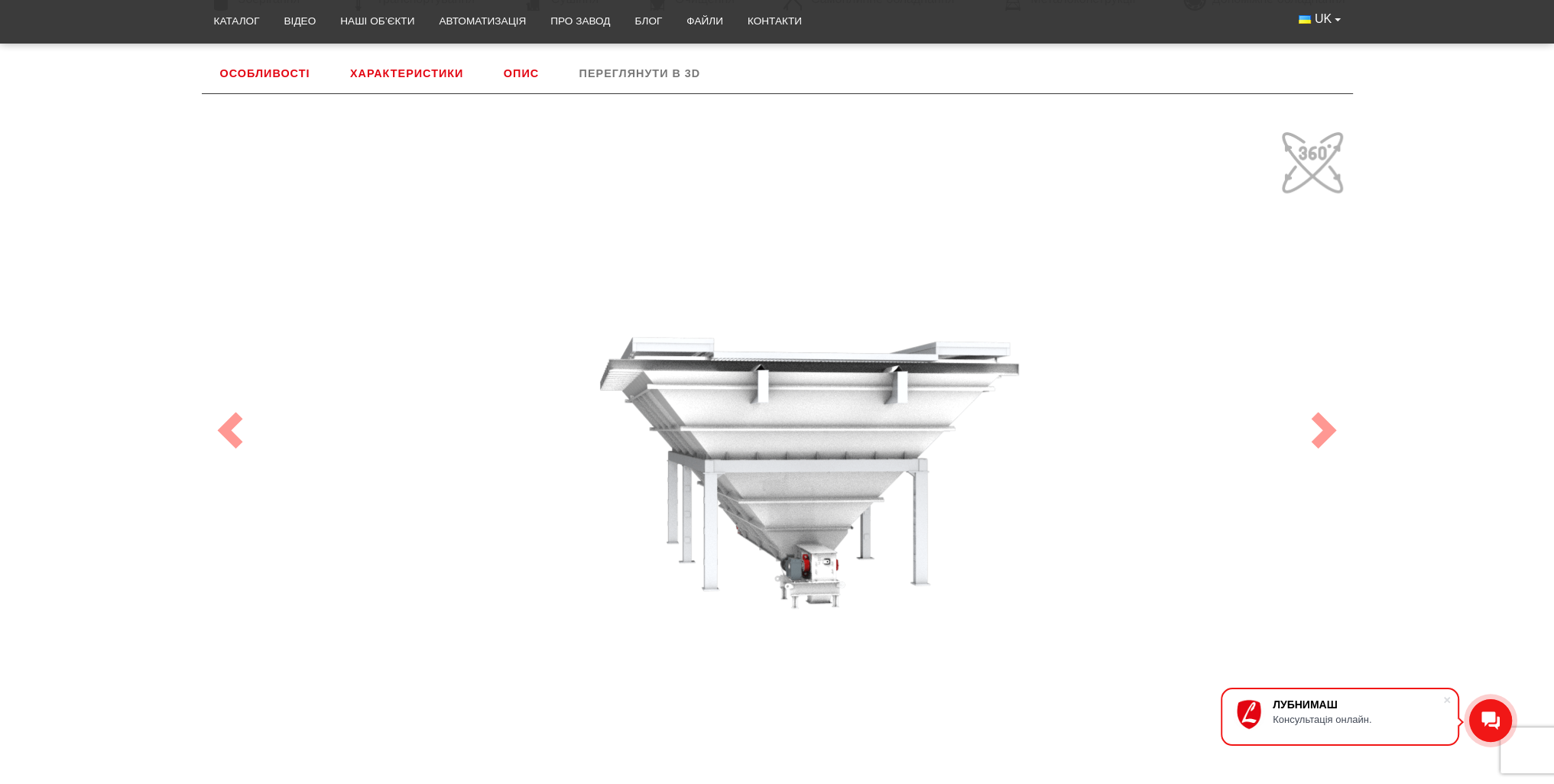
drag, startPoint x: 913, startPoint y: 406, endPoint x: 810, endPoint y: 375, distance: 107.6
click at [785, 378] on div "100" at bounding box center [777, 430] width 1146 height 611
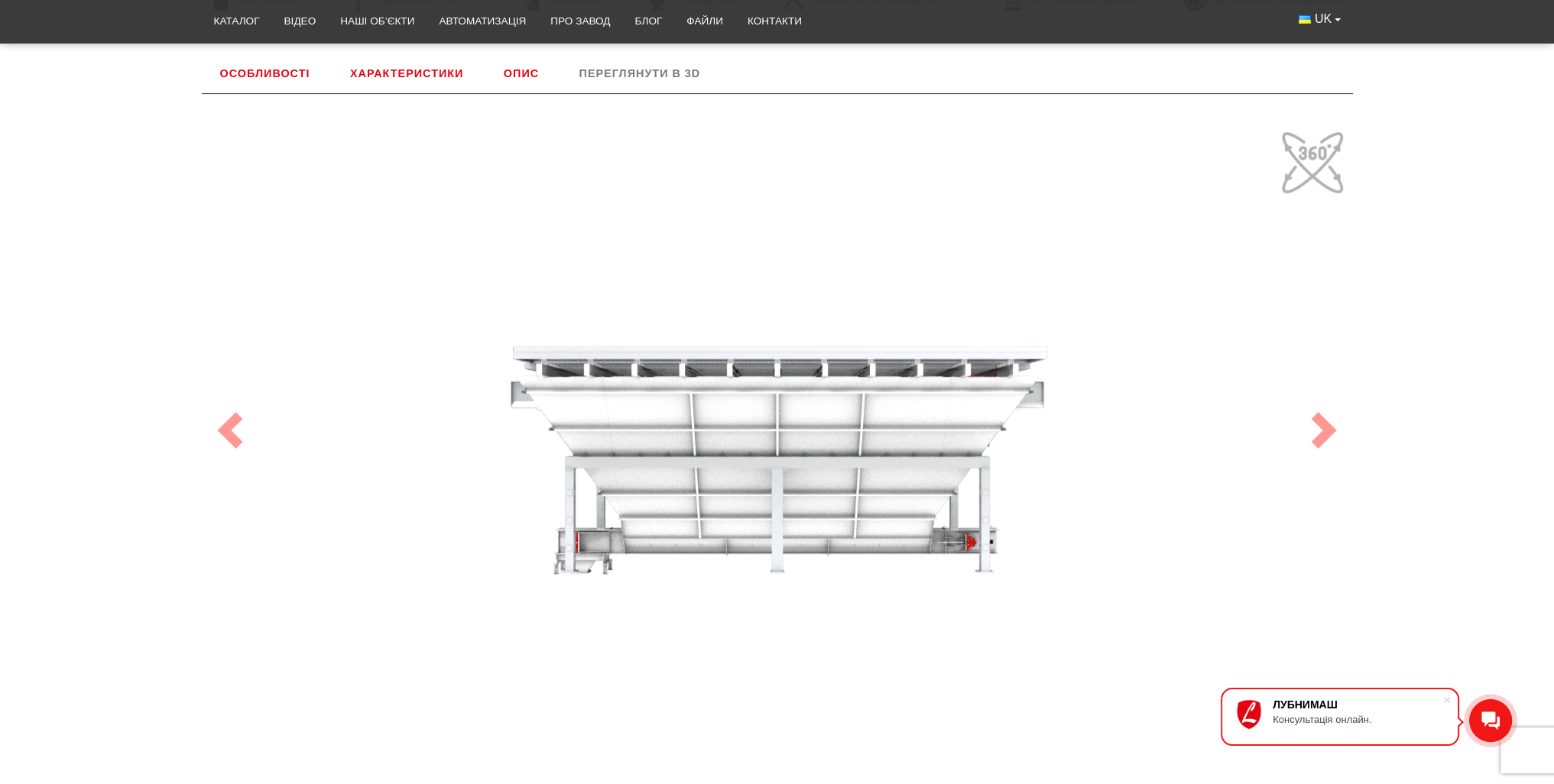
drag, startPoint x: 847, startPoint y: 401, endPoint x: 771, endPoint y: 383, distance: 78.1
click at [771, 383] on div "100" at bounding box center [777, 430] width 1146 height 611
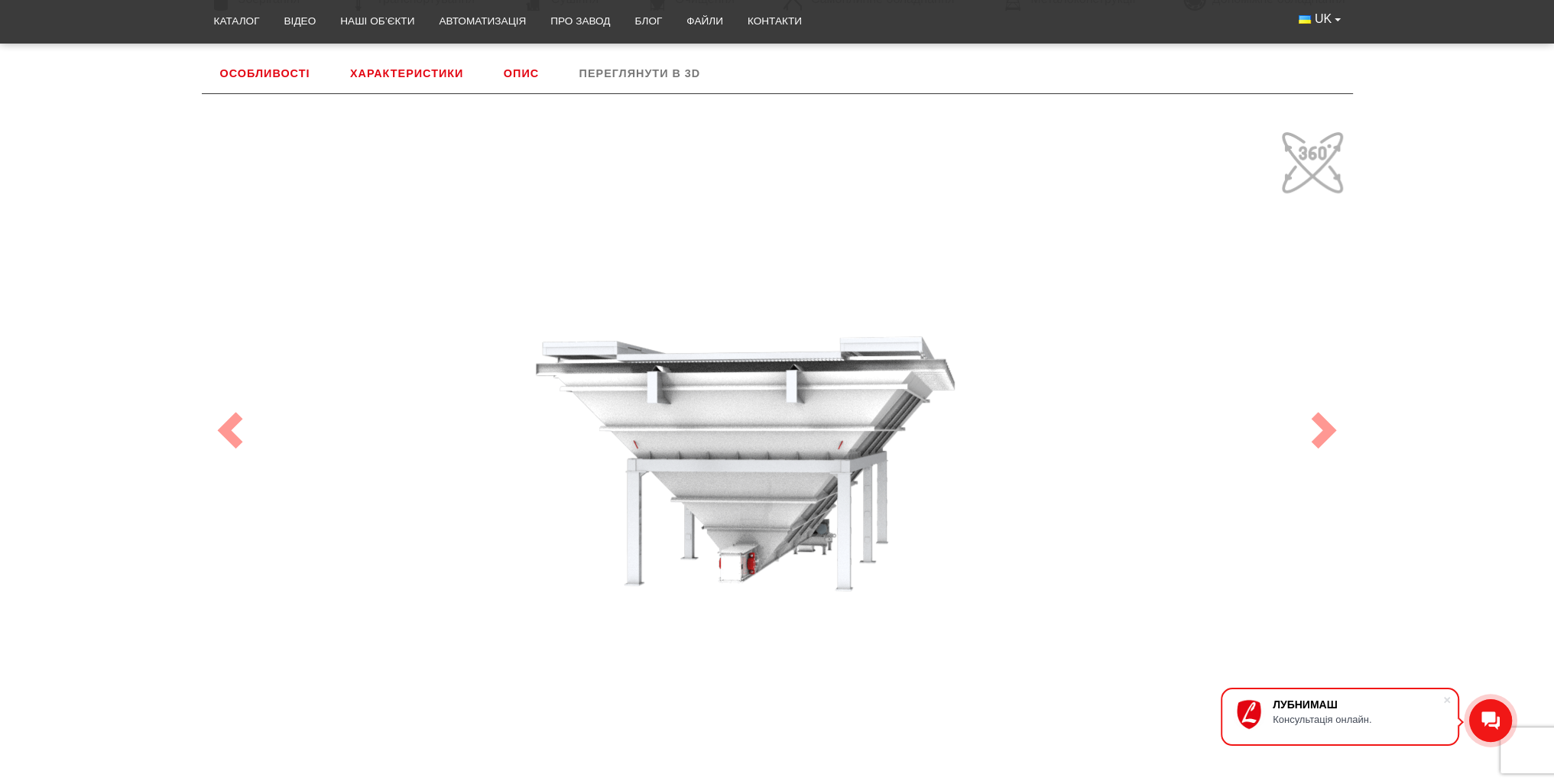
drag, startPoint x: 880, startPoint y: 410, endPoint x: 784, endPoint y: 386, distance: 99.0
click at [784, 387] on div "100" at bounding box center [777, 430] width 1146 height 611
click at [512, 70] on link "Опис" at bounding box center [521, 73] width 71 height 40
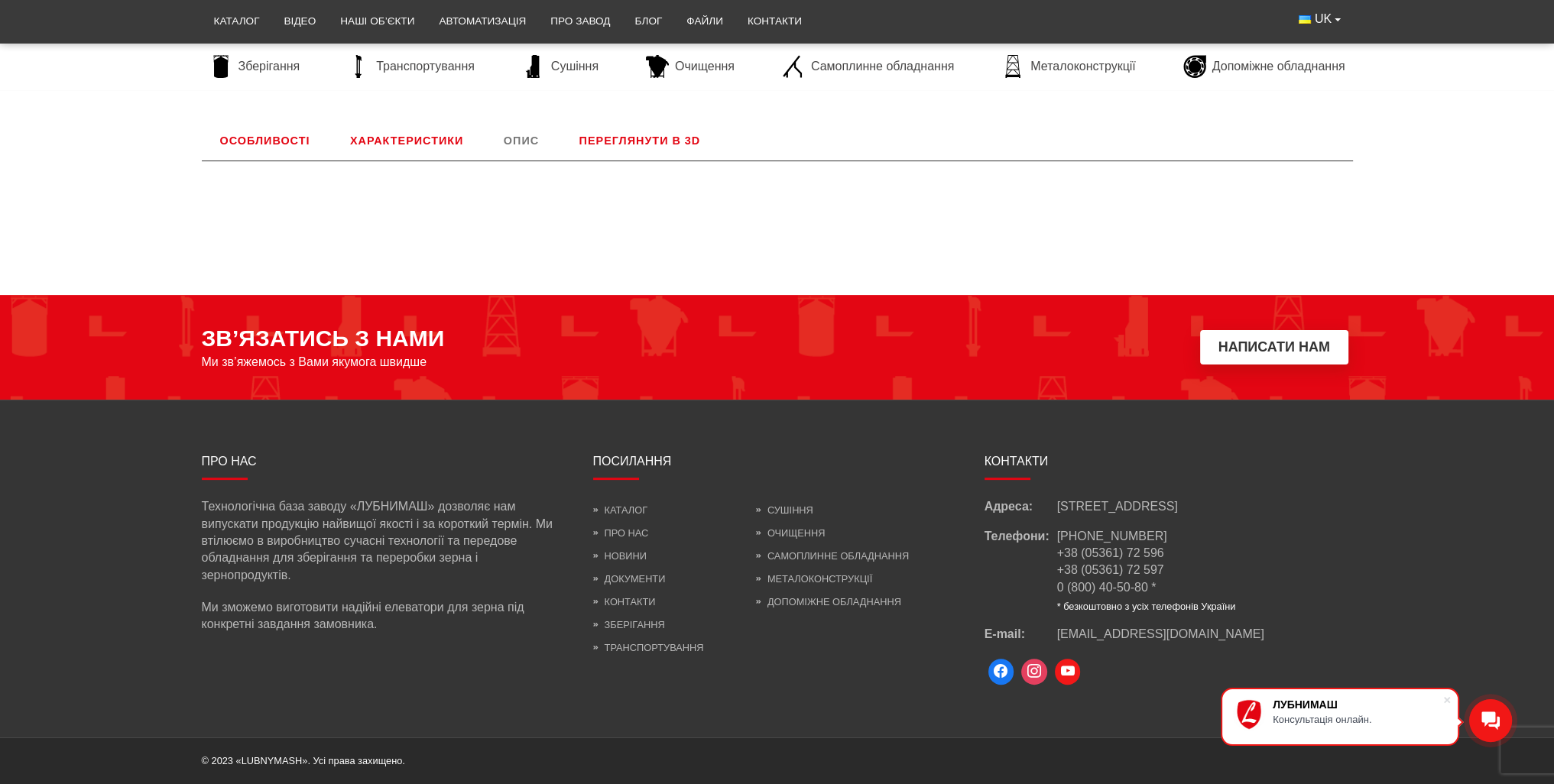
click at [431, 139] on link "Характеристики" at bounding box center [406, 140] width 149 height 40
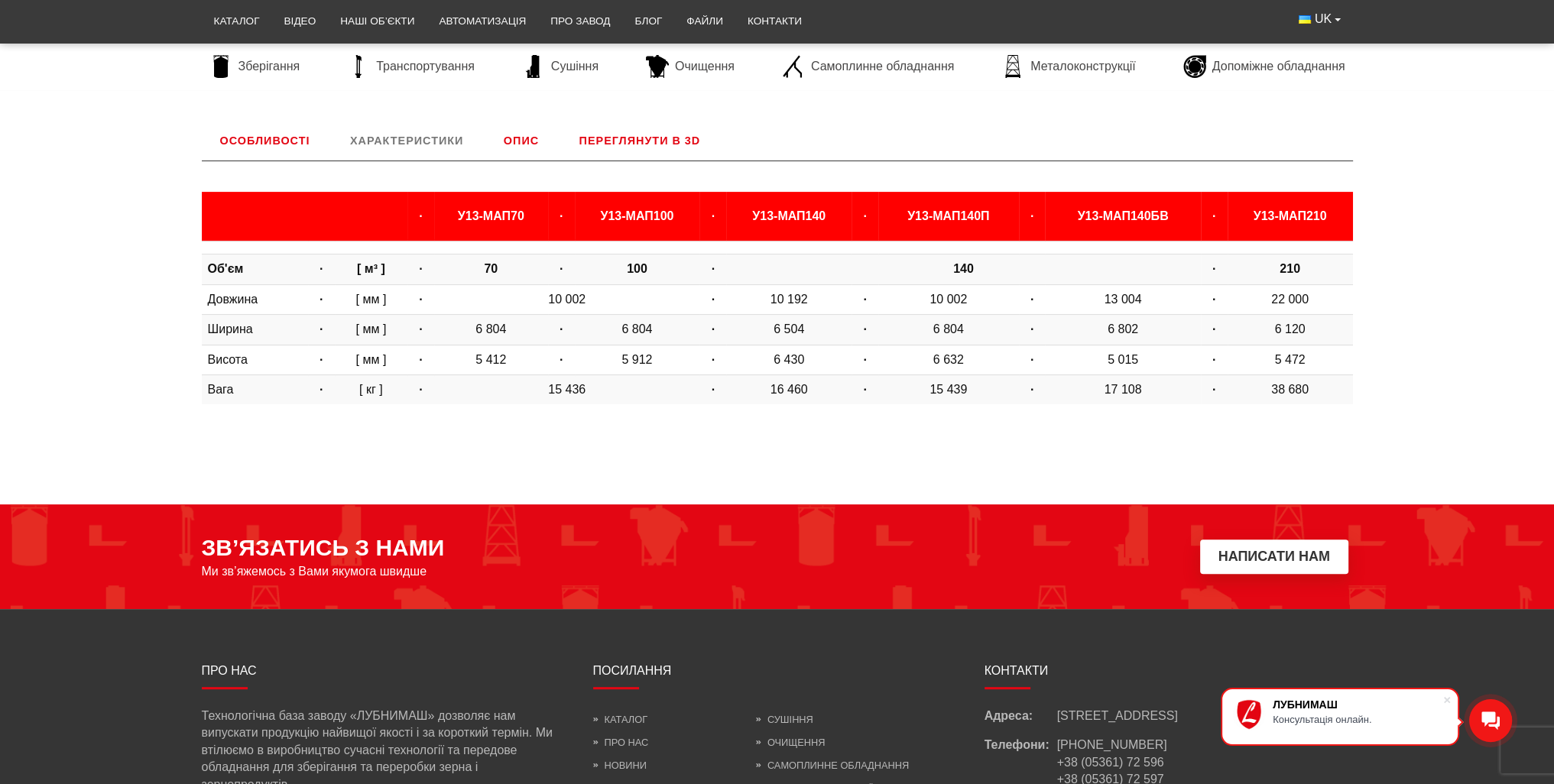
scroll to position [636, 0]
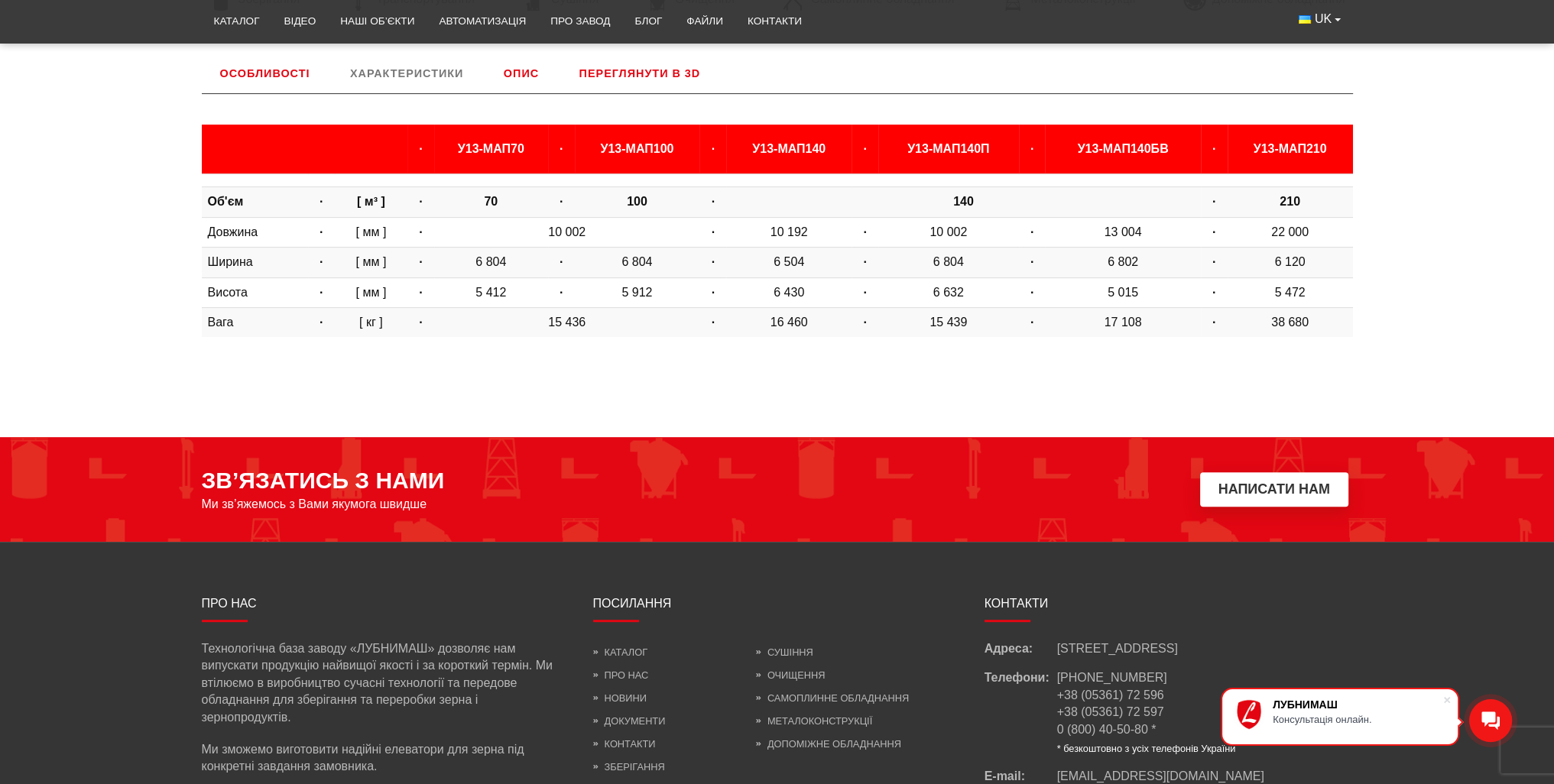
click at [256, 71] on link "Особливості" at bounding box center [265, 73] width 127 height 40
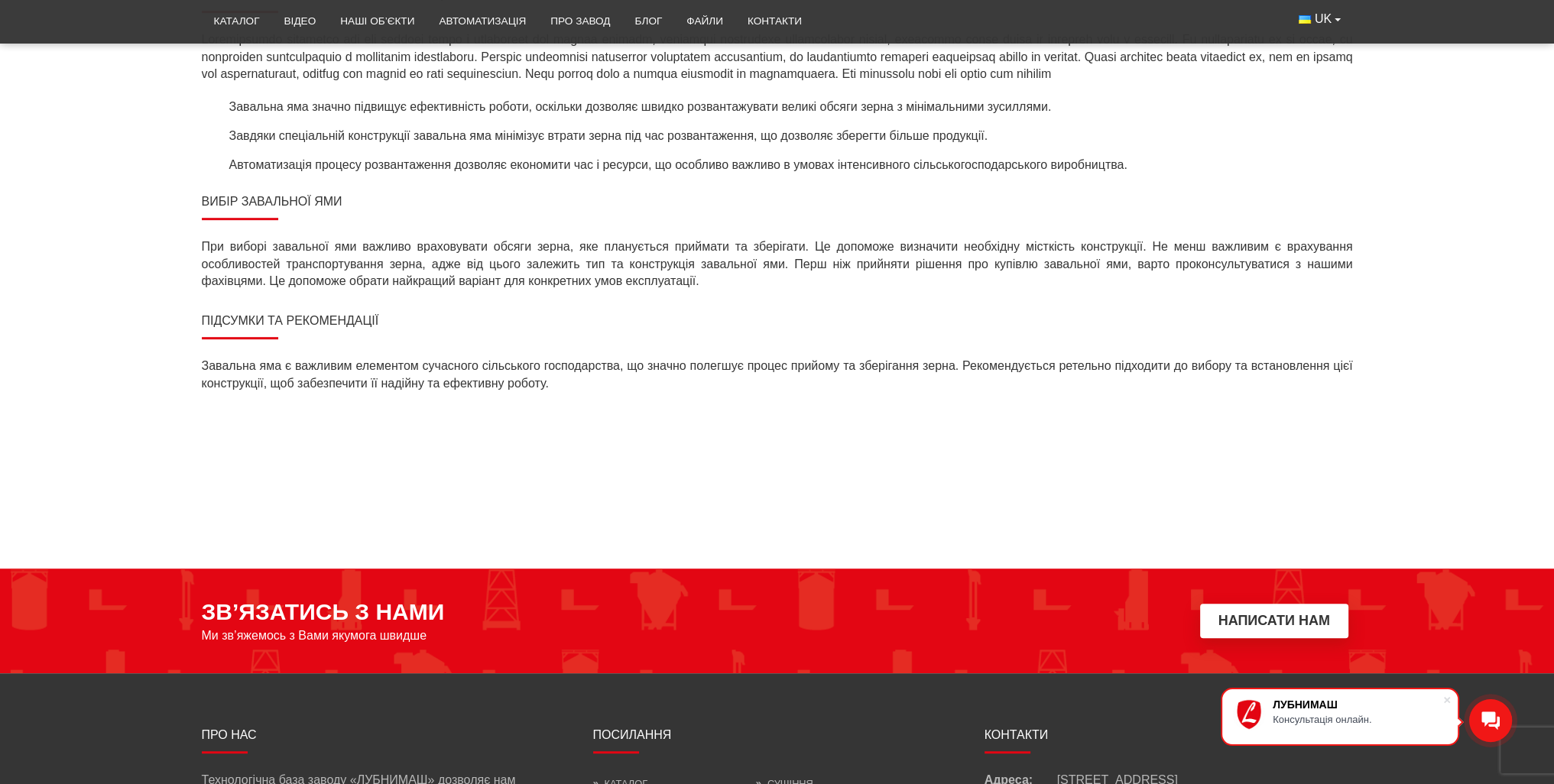
scroll to position [942, 0]
